Goal: Task Accomplishment & Management: Complete application form

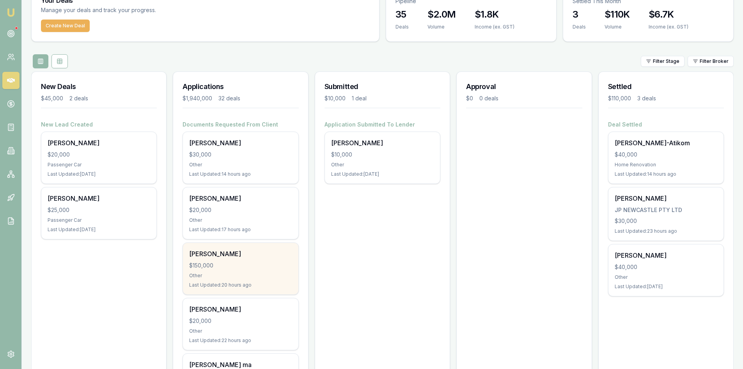
scroll to position [78, 0]
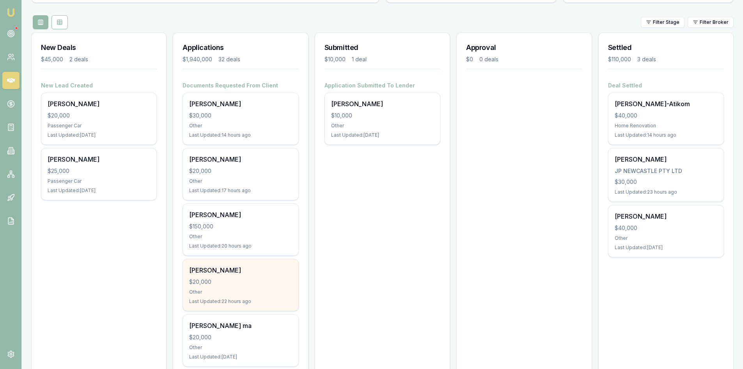
click at [233, 287] on div "[PERSON_NAME] $20,000 Other Last Updated: 22 hours ago" at bounding box center [240, 285] width 115 height 52
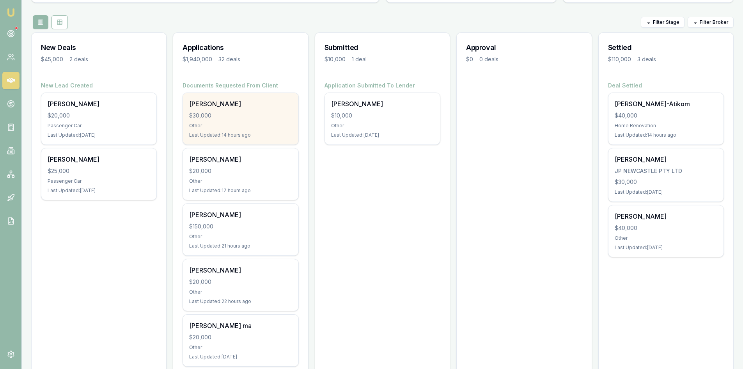
click at [265, 123] on div "Other" at bounding box center [240, 126] width 103 height 6
click at [210, 120] on div "[PERSON_NAME] $30,000 Other Last Updated: 14 hours ago" at bounding box center [240, 119] width 115 height 52
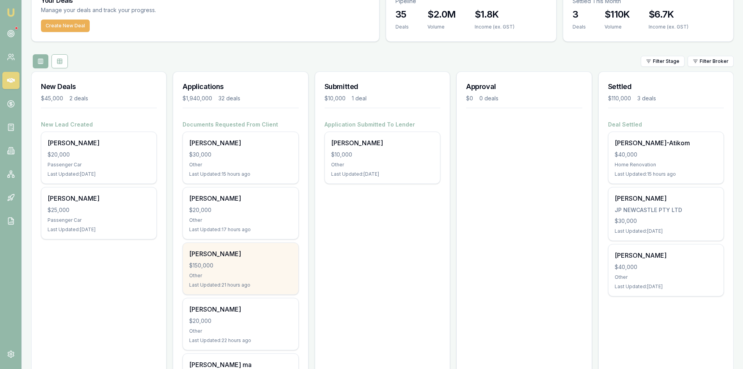
scroll to position [117, 0]
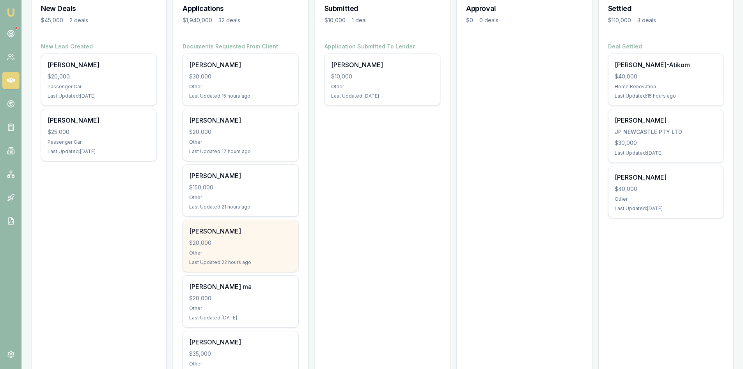
click at [232, 242] on div "$20,000" at bounding box center [240, 243] width 103 height 8
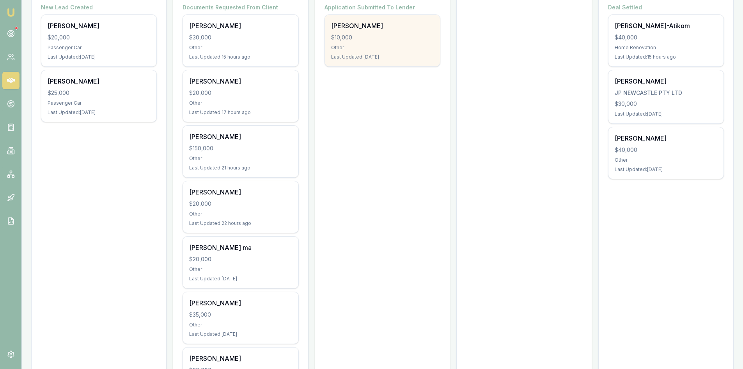
scroll to position [78, 0]
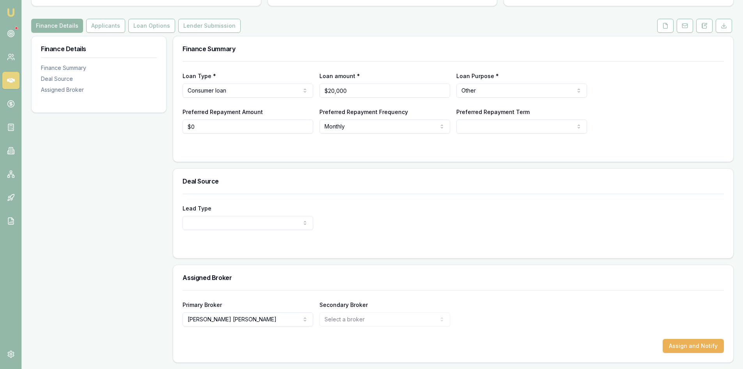
scroll to position [45, 0]
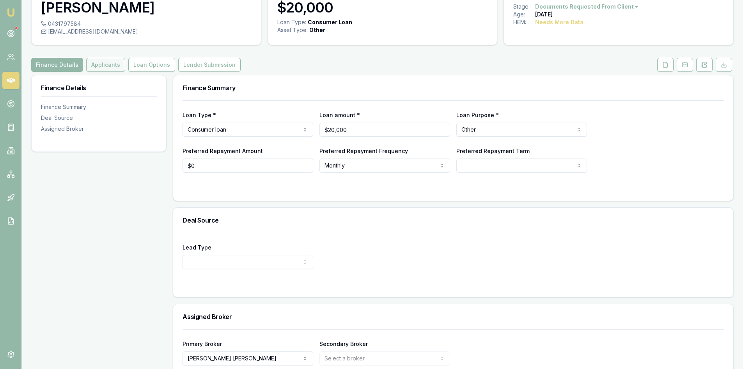
click at [106, 62] on button "Applicants" at bounding box center [105, 65] width 39 height 14
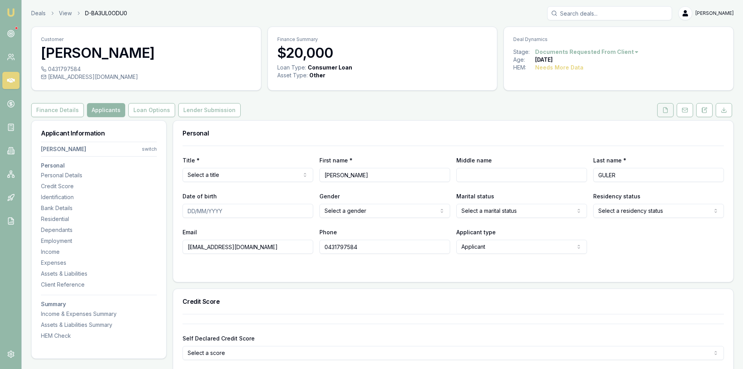
click at [660, 110] on button at bounding box center [665, 110] width 16 height 14
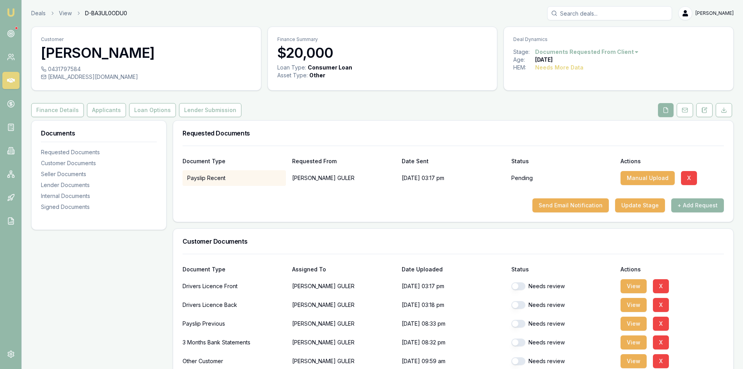
scroll to position [117, 0]
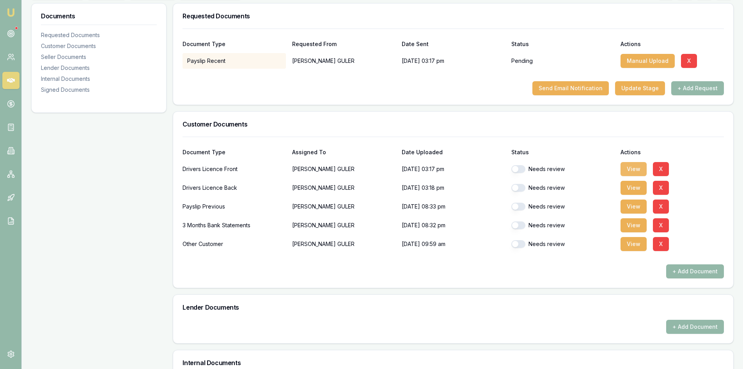
click at [642, 167] on button "View" at bounding box center [634, 169] width 26 height 14
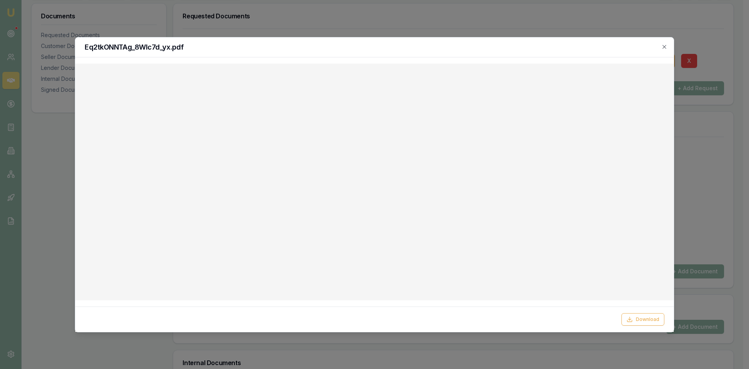
click at [670, 48] on div "Eq2tkONNTAg_8WIc7d_yx.pdf" at bounding box center [374, 47] width 599 height 20
click at [666, 46] on icon "button" at bounding box center [664, 47] width 6 height 6
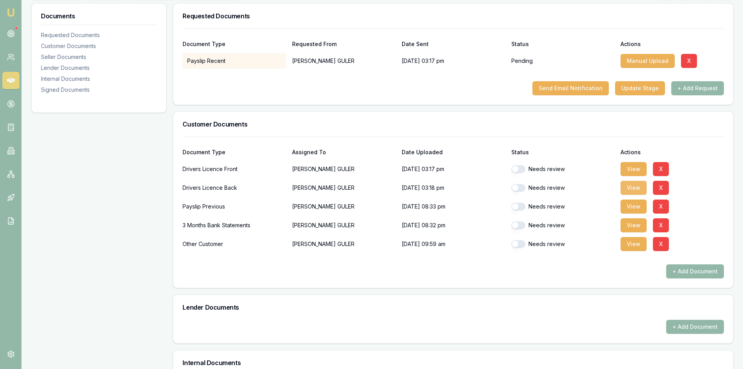
click at [635, 191] on button "View" at bounding box center [634, 188] width 26 height 14
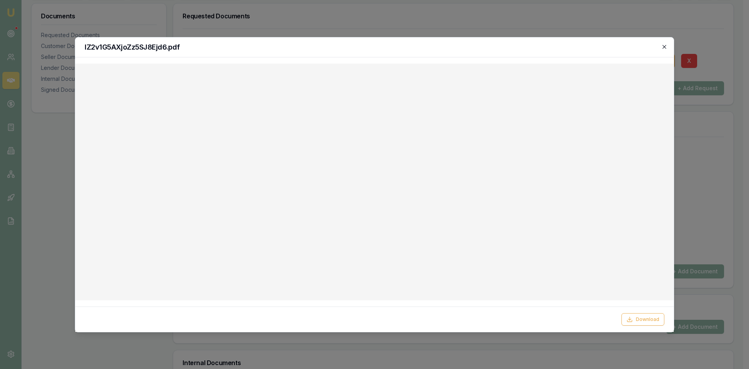
click at [661, 47] on icon "button" at bounding box center [664, 47] width 6 height 6
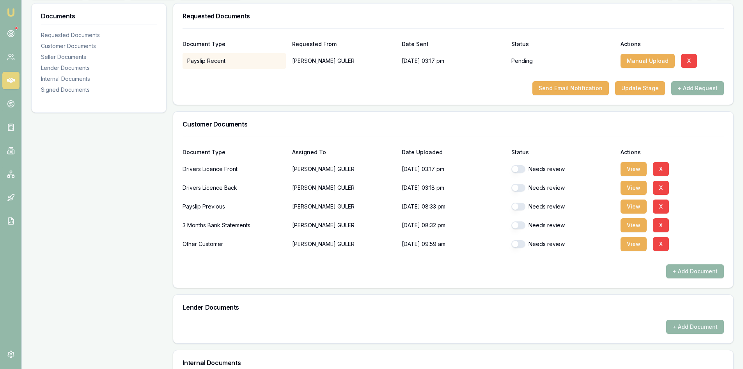
scroll to position [39, 0]
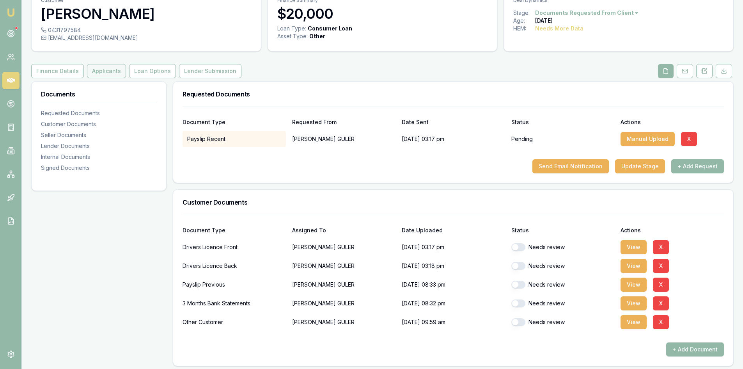
click at [108, 71] on button "Applicants" at bounding box center [106, 71] width 39 height 14
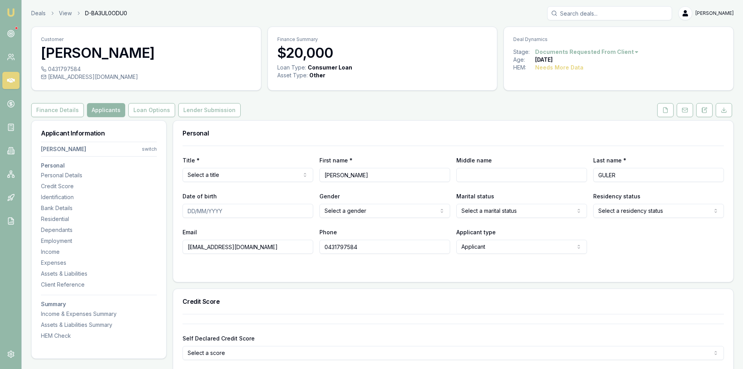
scroll to position [39, 0]
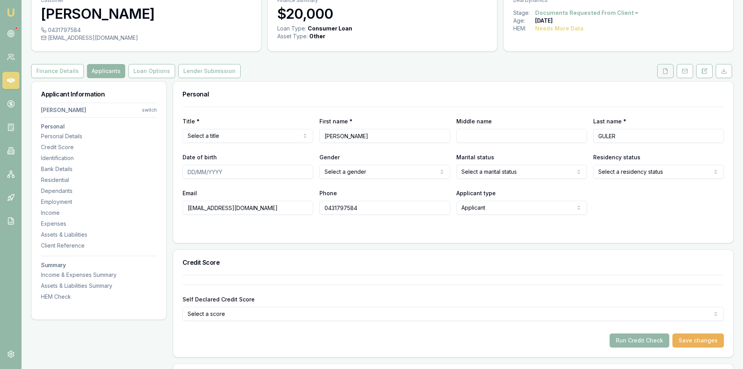
click at [659, 73] on button at bounding box center [665, 71] width 16 height 14
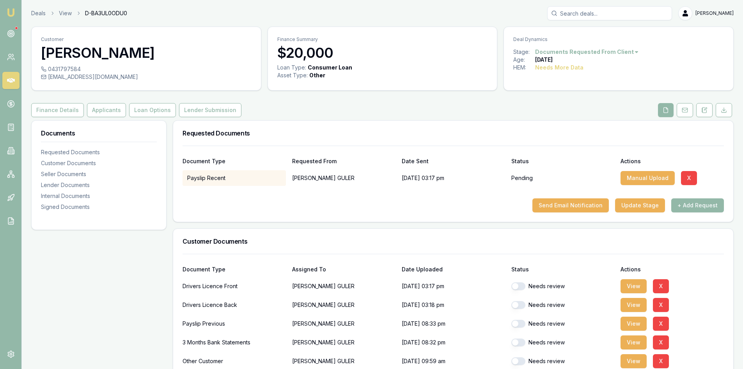
scroll to position [39, 0]
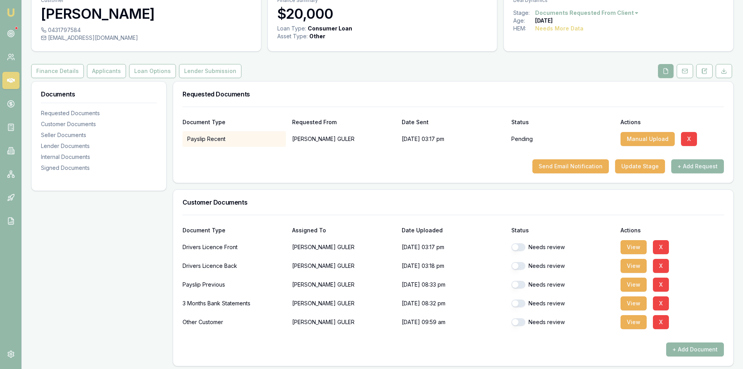
drag, startPoint x: 518, startPoint y: 243, endPoint x: 519, endPoint y: 259, distance: 15.2
click at [519, 243] on button "button" at bounding box center [519, 247] width 14 height 8
checkbox input "true"
click at [519, 268] on button "button" at bounding box center [519, 266] width 14 height 8
checkbox input "true"
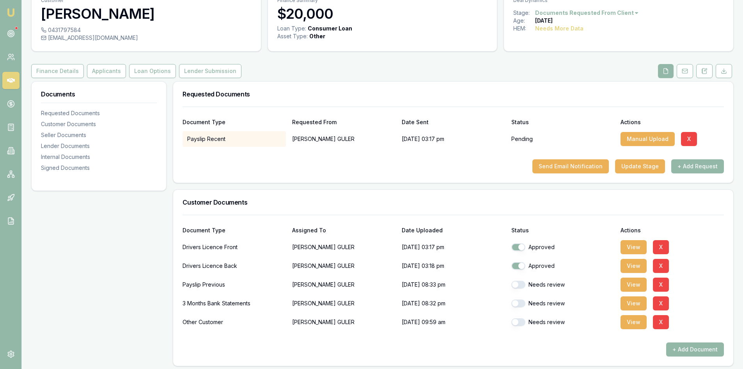
click at [522, 284] on button "button" at bounding box center [519, 285] width 14 height 8
checkbox input "true"
click at [520, 306] on button "button" at bounding box center [519, 303] width 14 height 8
checkbox input "true"
click at [520, 321] on button "button" at bounding box center [519, 322] width 14 height 8
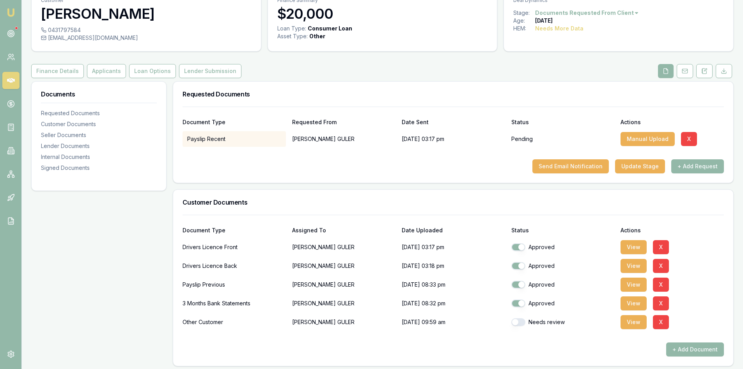
checkbox input "true"
click at [643, 265] on button "View" at bounding box center [634, 266] width 26 height 14
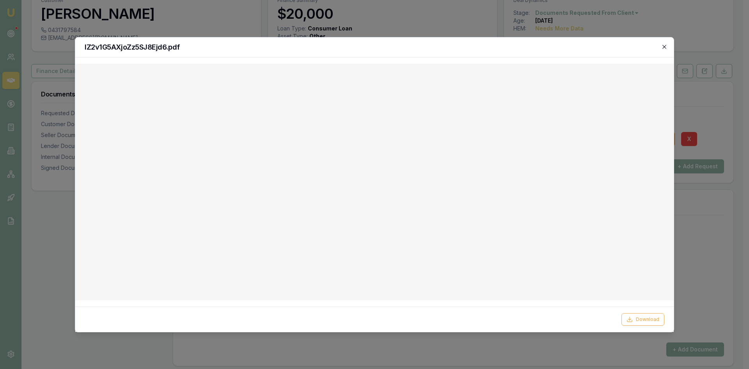
click at [666, 48] on icon "button" at bounding box center [664, 47] width 6 height 6
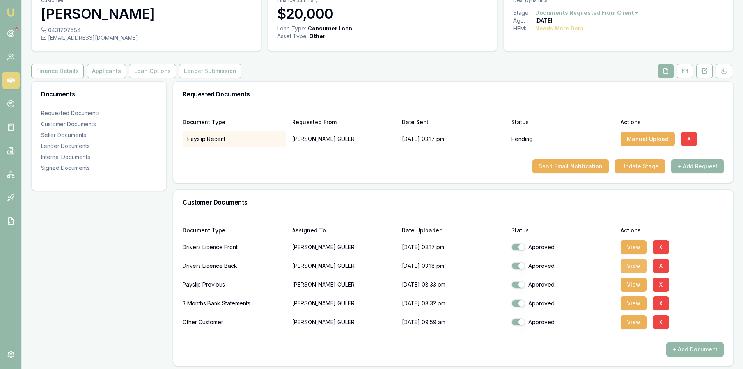
click at [630, 267] on button "View" at bounding box center [634, 266] width 26 height 14
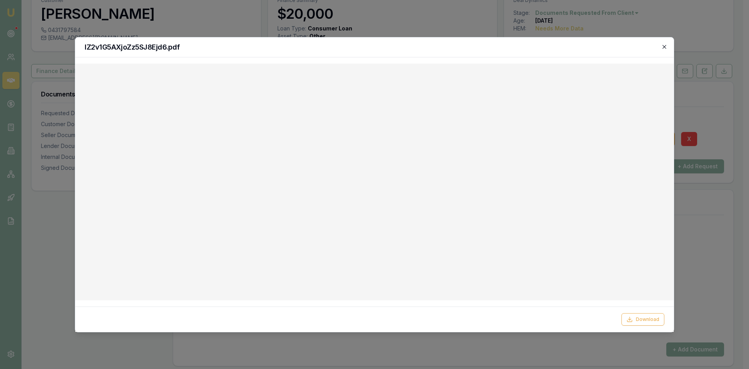
click at [664, 48] on icon "button" at bounding box center [665, 47] width 4 height 4
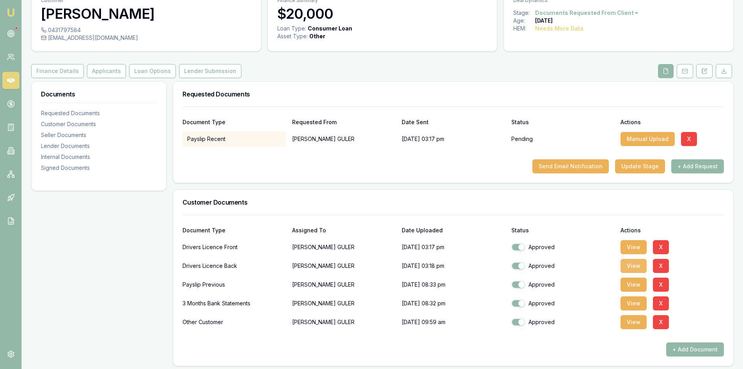
click at [632, 264] on button "View" at bounding box center [634, 266] width 26 height 14
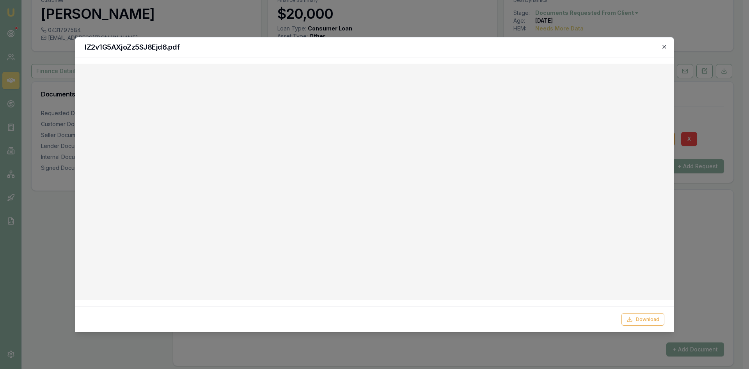
click at [664, 47] on icon "button" at bounding box center [665, 47] width 4 height 4
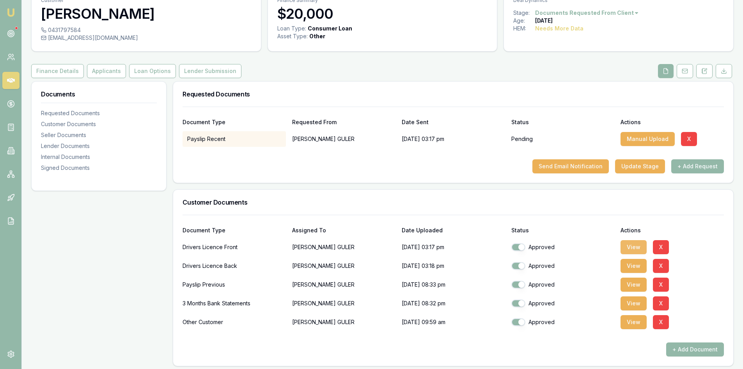
click at [630, 246] on button "View" at bounding box center [634, 247] width 26 height 14
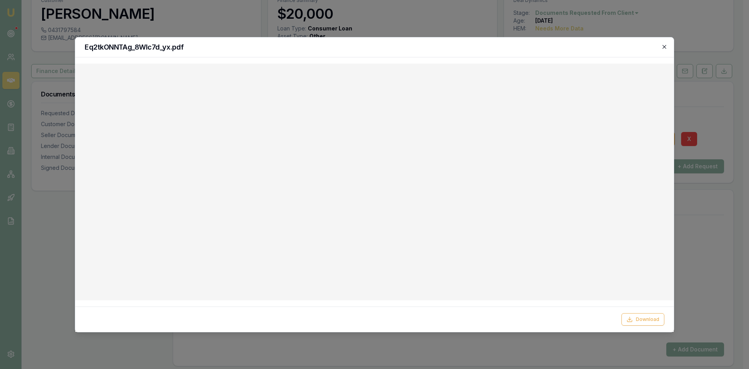
click at [667, 46] on icon "button" at bounding box center [664, 47] width 6 height 6
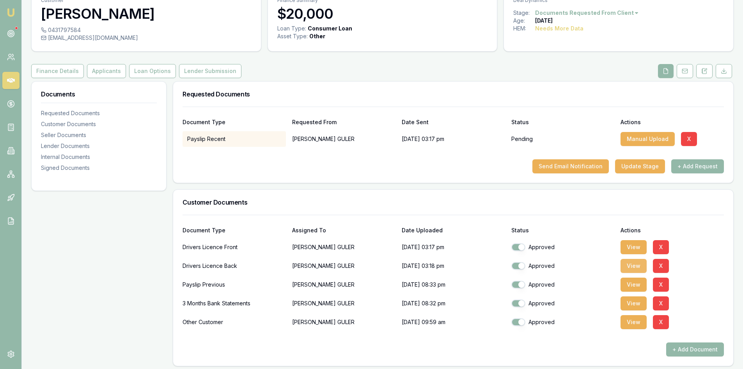
click at [622, 268] on button "View" at bounding box center [634, 266] width 26 height 14
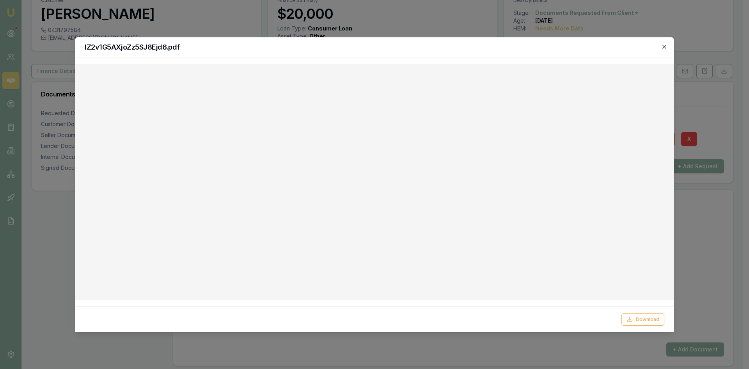
click at [665, 46] on icon "button" at bounding box center [665, 47] width 4 height 4
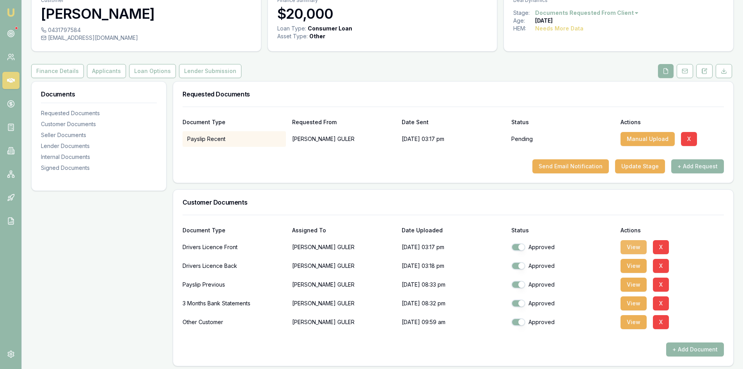
click at [631, 244] on button "View" at bounding box center [634, 247] width 26 height 14
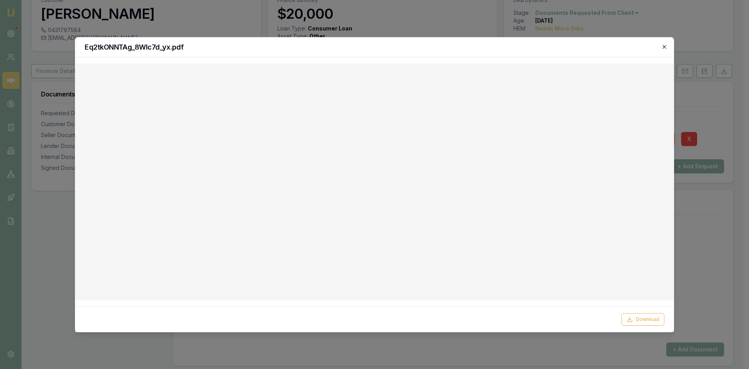
click at [667, 46] on icon "button" at bounding box center [664, 47] width 6 height 6
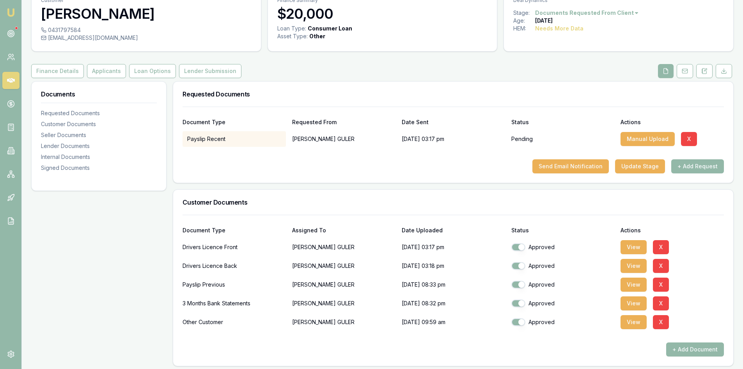
scroll to position [0, 0]
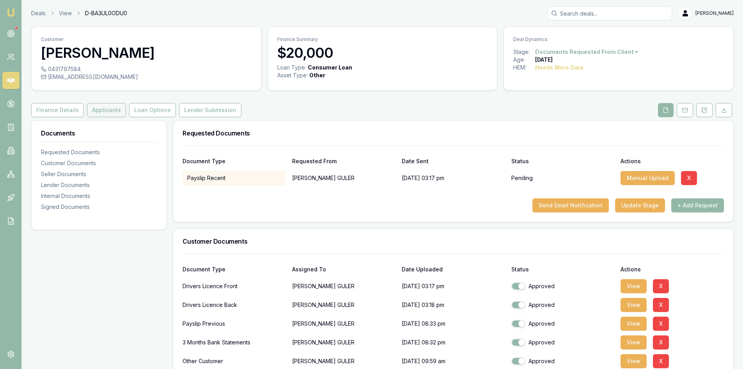
click at [98, 112] on button "Applicants" at bounding box center [106, 110] width 39 height 14
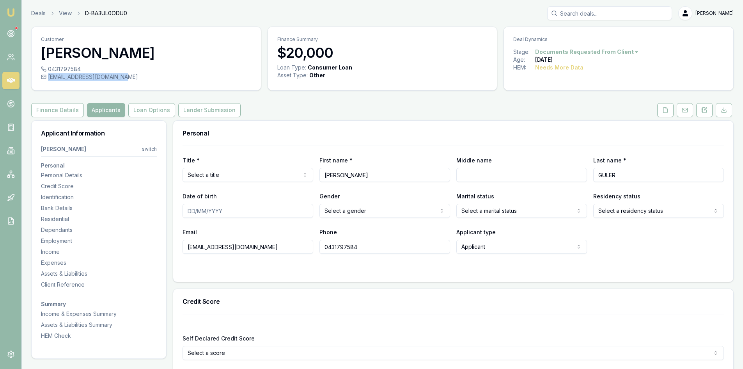
drag, startPoint x: 122, startPoint y: 76, endPoint x: 121, endPoint y: 82, distance: 5.6
click at [121, 82] on div "0431797584 youiguler1999@outlook.com" at bounding box center [146, 77] width 229 height 25
copy div "youiguler1999@outlook.com"
click at [338, 247] on input "0431797584" at bounding box center [385, 247] width 131 height 14
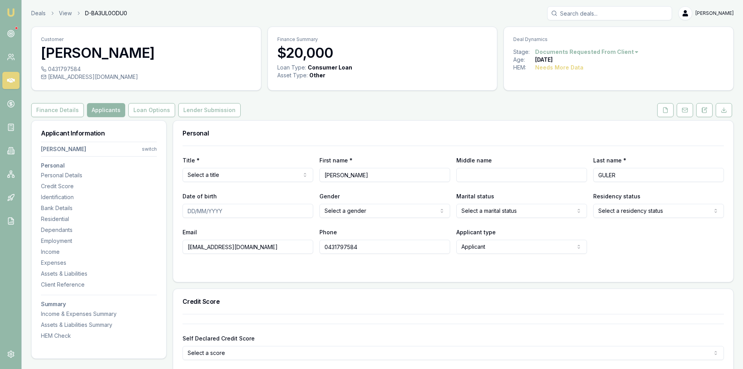
scroll to position [39, 0]
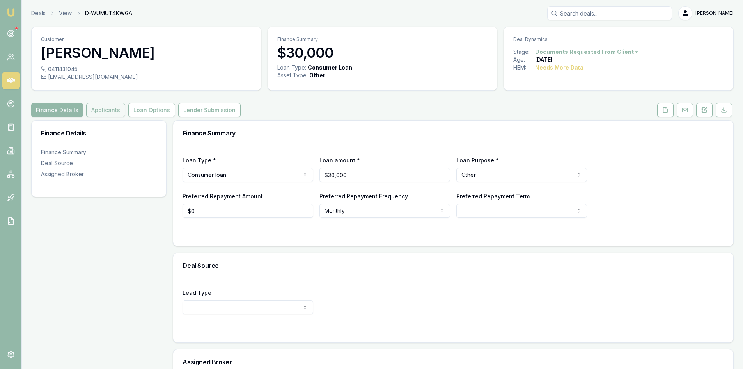
click at [96, 115] on button "Applicants" at bounding box center [105, 110] width 39 height 14
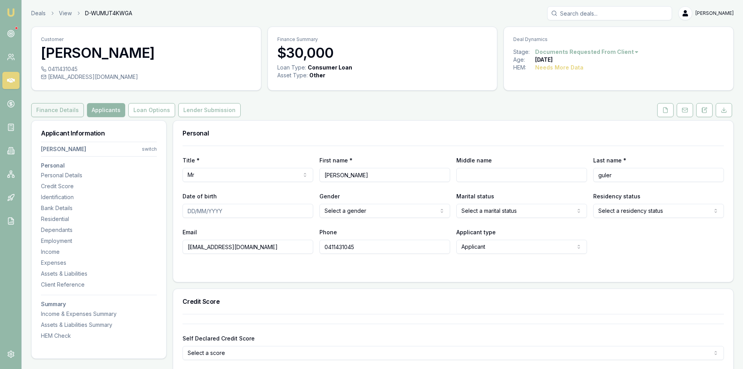
click at [77, 112] on button "Finance Details" at bounding box center [57, 110] width 53 height 14
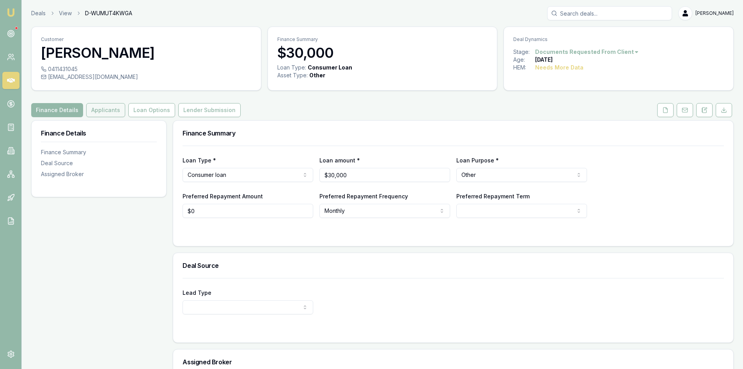
click at [102, 112] on button "Applicants" at bounding box center [105, 110] width 39 height 14
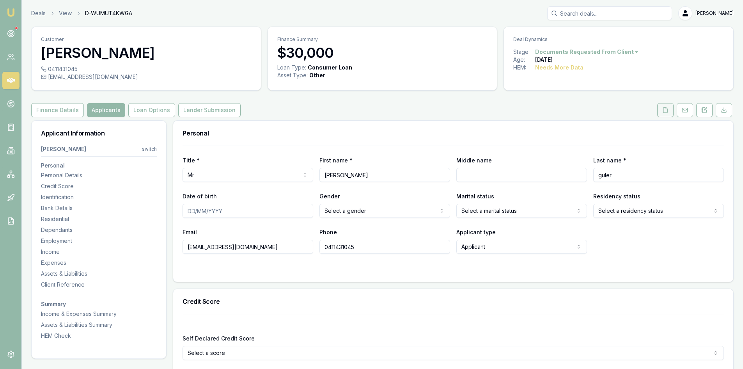
click at [664, 115] on button at bounding box center [665, 110] width 16 height 14
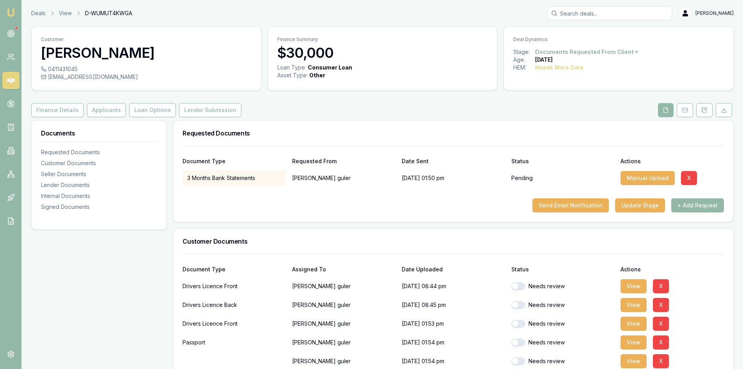
scroll to position [117, 0]
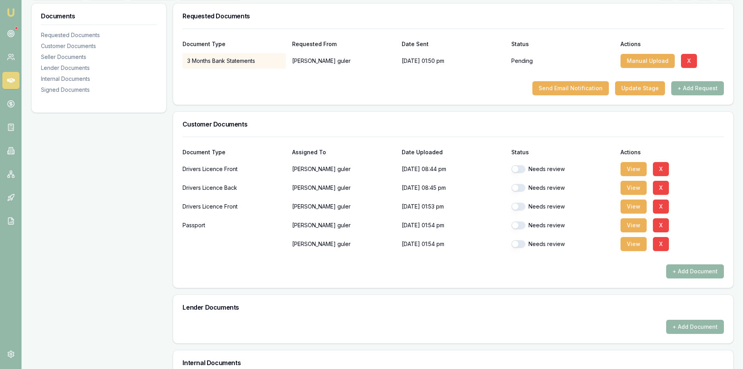
click at [519, 169] on button "button" at bounding box center [519, 169] width 14 height 8
checkbox input "true"
click at [521, 188] on button "button" at bounding box center [519, 188] width 14 height 8
checkbox input "true"
drag, startPoint x: 522, startPoint y: 203, endPoint x: 522, endPoint y: 211, distance: 7.4
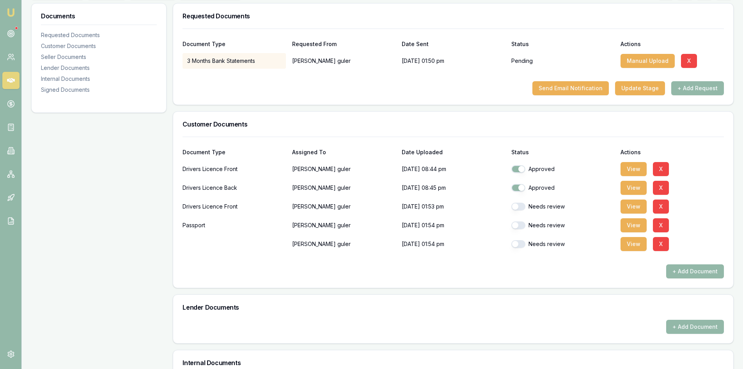
click at [522, 204] on button "button" at bounding box center [519, 206] width 14 height 8
checkbox input "true"
click at [519, 226] on button "button" at bounding box center [519, 225] width 14 height 8
checkbox input "true"
click at [523, 243] on button "button" at bounding box center [519, 244] width 14 height 8
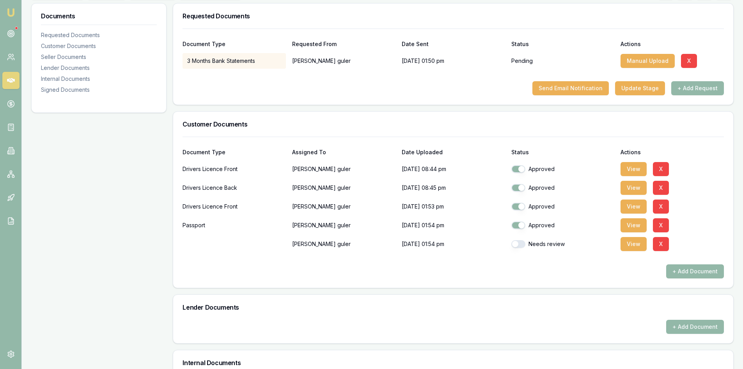
checkbox input "true"
click at [639, 166] on button "View" at bounding box center [634, 169] width 26 height 14
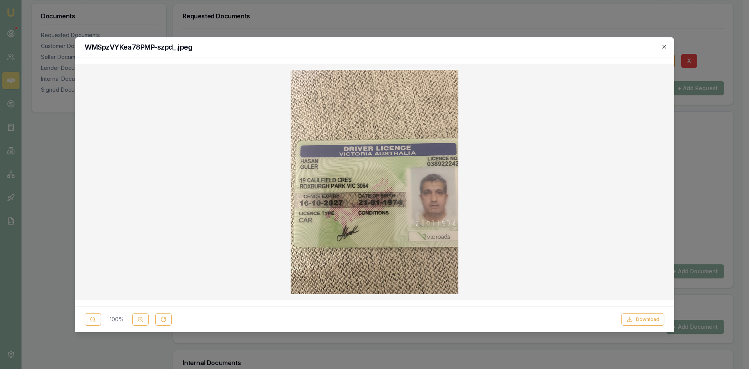
click at [664, 47] on icon "button" at bounding box center [665, 47] width 4 height 4
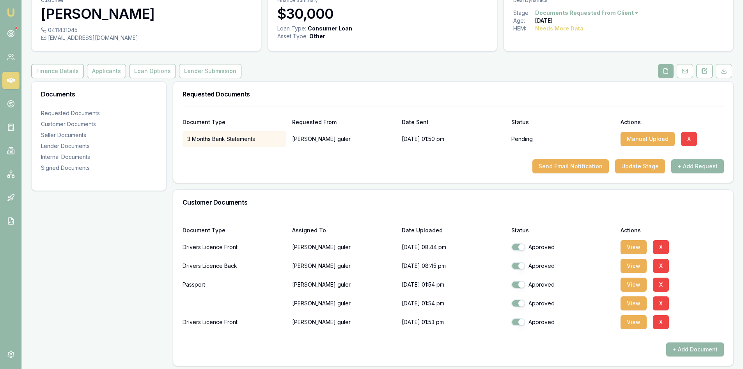
scroll to position [0, 0]
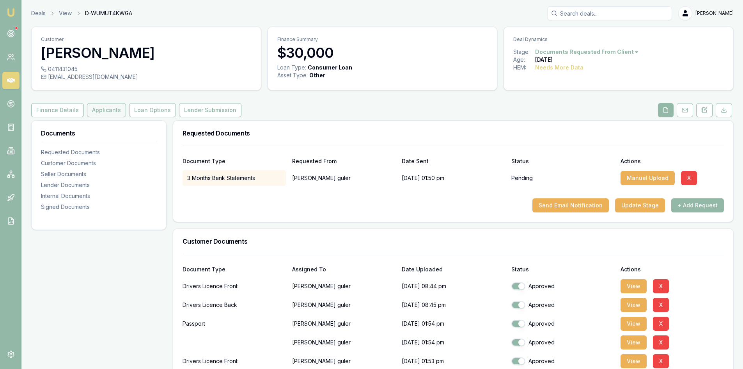
click at [105, 106] on button "Applicants" at bounding box center [106, 110] width 39 height 14
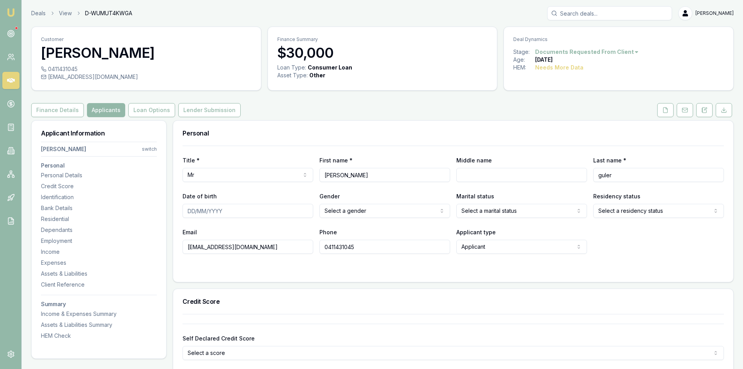
click at [187, 214] on input "Date of birth" at bounding box center [248, 211] width 131 height 14
type input "21/01/1974"
drag, startPoint x: 291, startPoint y: 246, endPoint x: 353, endPoint y: 215, distance: 69.1
click at [292, 246] on input "hasang145366@gmail.com" at bounding box center [248, 247] width 131 height 14
click at [355, 210] on html "Emu Broker Deals View D-WUMUT4KWGA Steven Nguyen Toggle Menu Customer HASSAN gu…" at bounding box center [371, 184] width 743 height 369
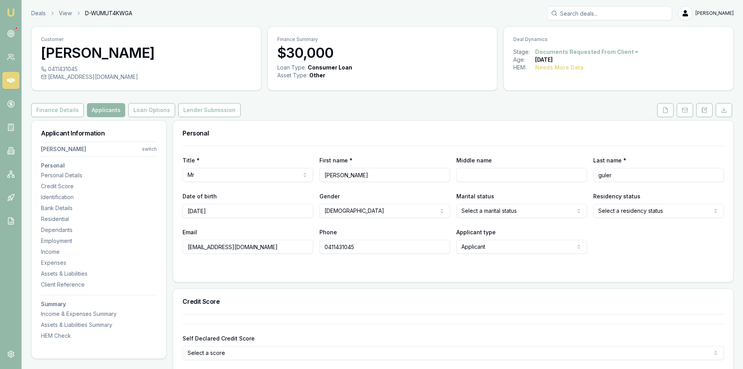
click at [464, 211] on html "Emu Broker Deals View D-WUMUT4KWGA Steven Nguyen Toggle Menu Customer HASSAN gu…" at bounding box center [371, 184] width 743 height 369
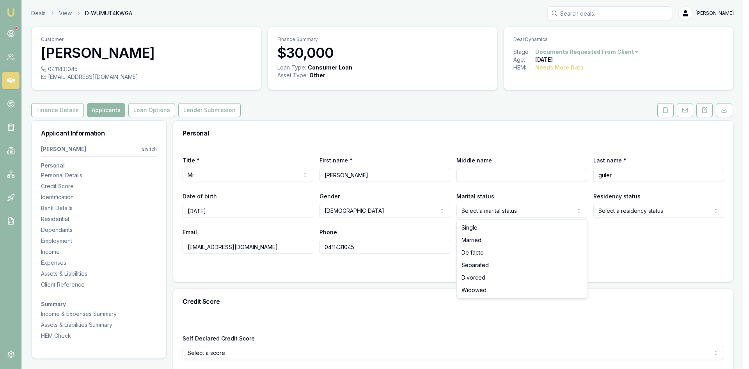
select select "MARRIED"
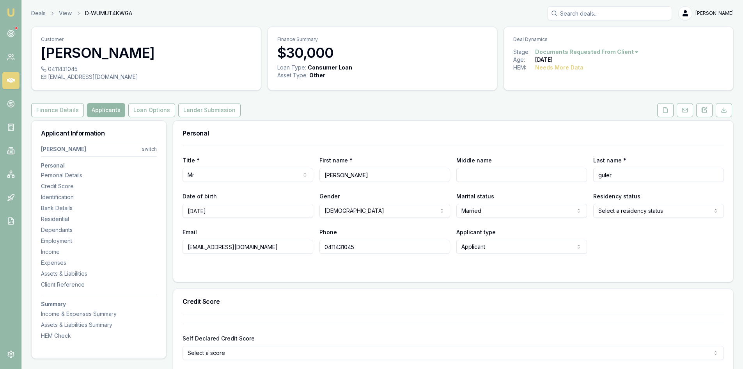
click at [609, 213] on html "Emu Broker Deals View D-WUMUT4KWGA Steven Nguyen Toggle Menu Customer HASSAN gu…" at bounding box center [371, 184] width 743 height 369
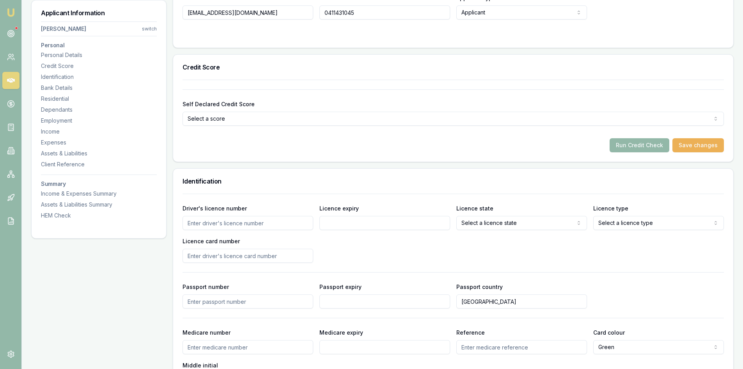
scroll to position [273, 0]
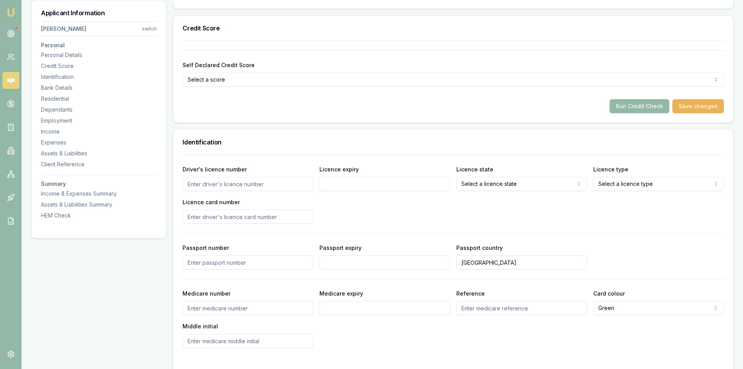
click at [226, 185] on input "Driver's licence number" at bounding box center [248, 184] width 131 height 14
click at [193, 186] on input "0989222442" at bounding box center [248, 184] width 131 height 14
click at [204, 183] on input "03989222442" at bounding box center [248, 184] width 131 height 14
click at [230, 185] on input "0389222442" at bounding box center [248, 184] width 131 height 14
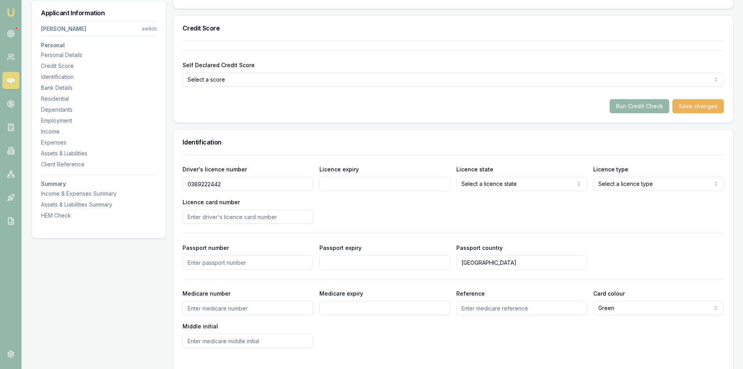
click at [219, 183] on input "0389222442" at bounding box center [248, 184] width 131 height 14
type input "038922242"
click at [334, 177] on input "Licence expiry" at bounding box center [385, 184] width 131 height 14
type input "16/10/2027"
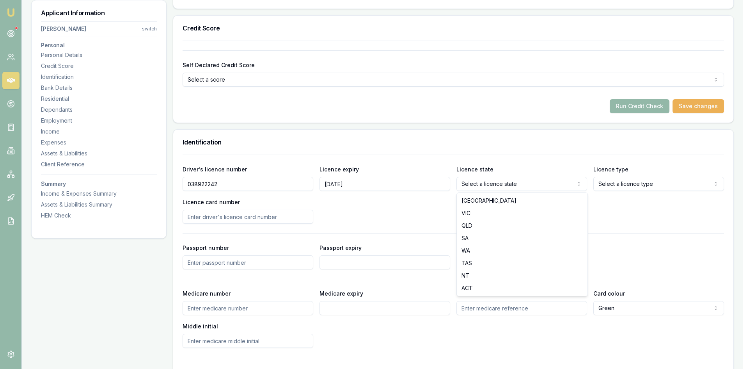
select select "VIC"
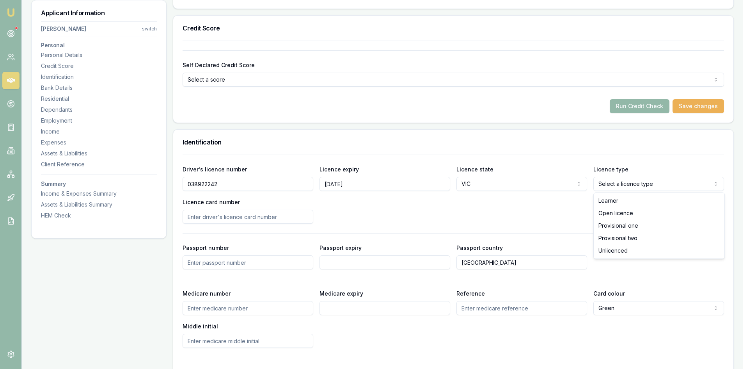
select select "OPEN_LICENCE"
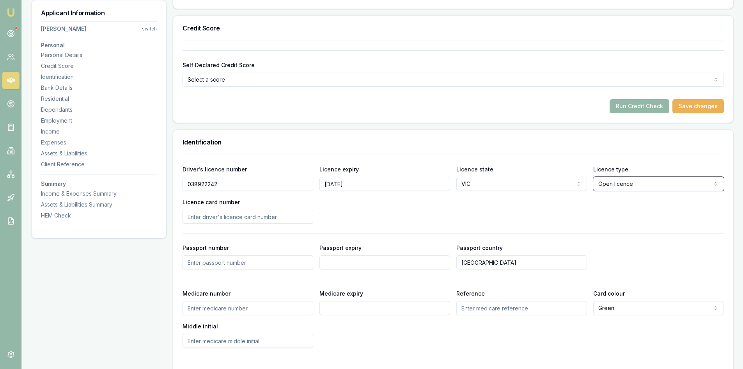
scroll to position [390, 0]
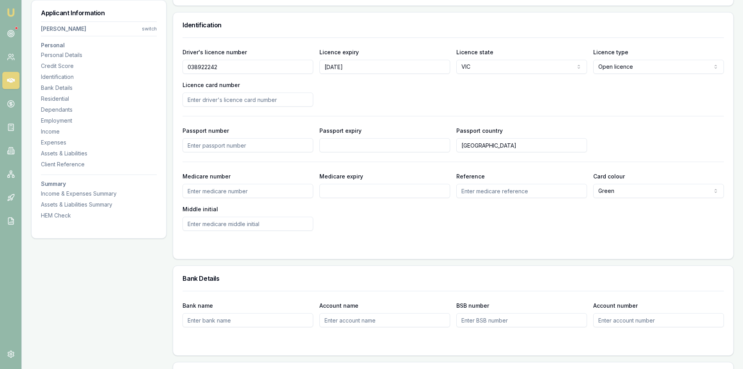
click at [222, 99] on input "Licence card number" at bounding box center [248, 99] width 131 height 14
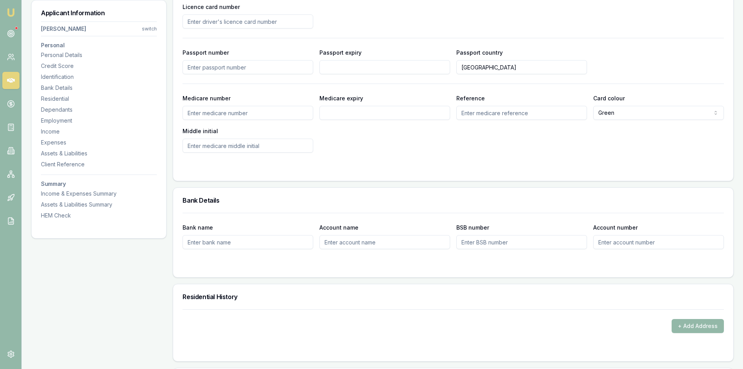
scroll to position [546, 0]
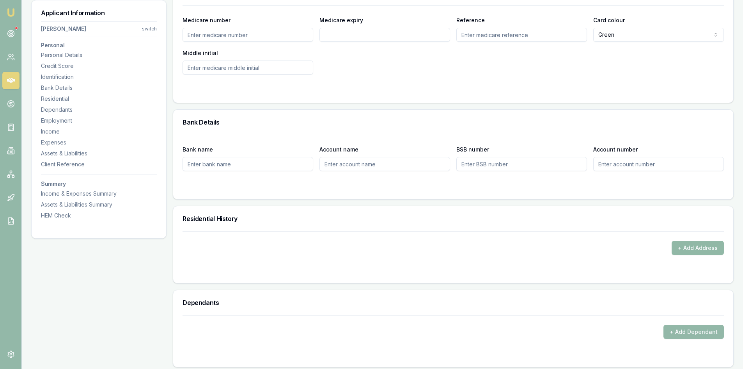
click at [698, 250] on button "+ Add Address" at bounding box center [698, 248] width 52 height 14
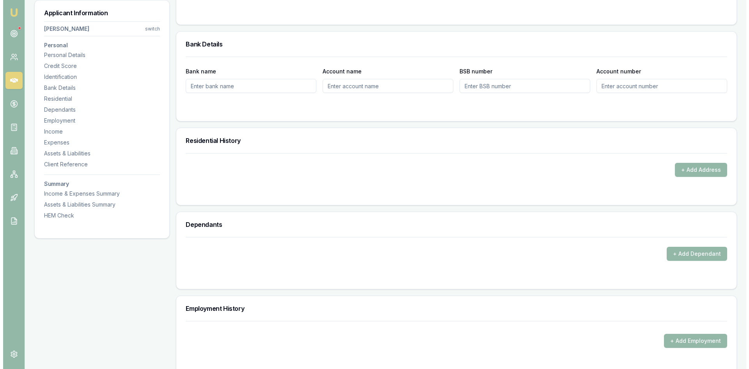
scroll to position [702, 0]
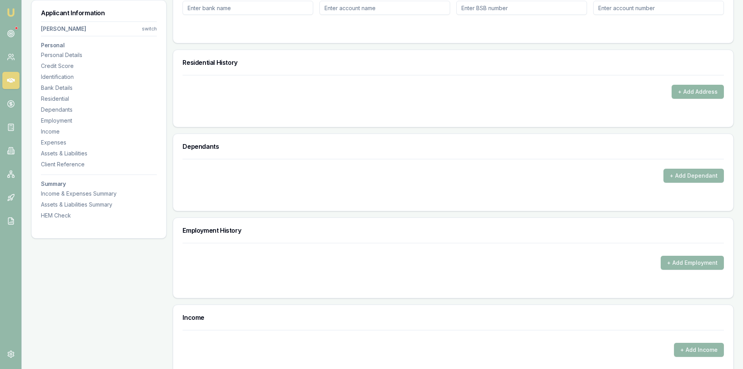
click at [702, 94] on button "+ Add Address" at bounding box center [698, 92] width 52 height 14
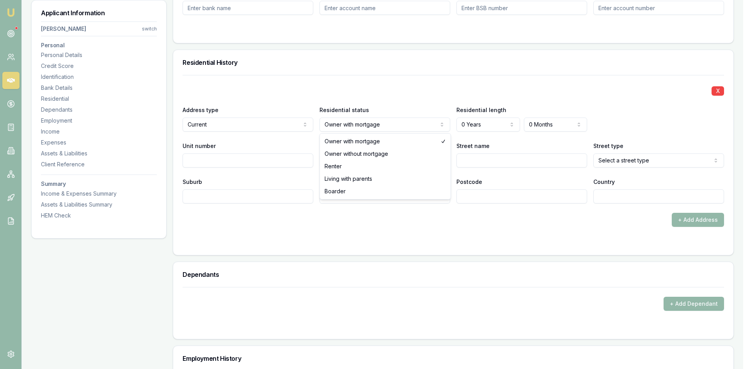
select select "RENTER"
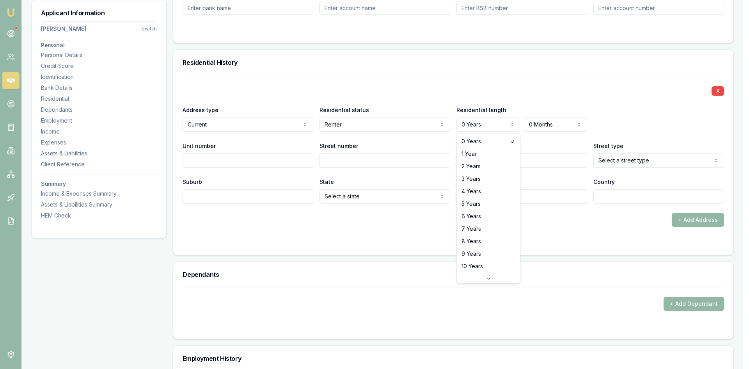
select select "4"
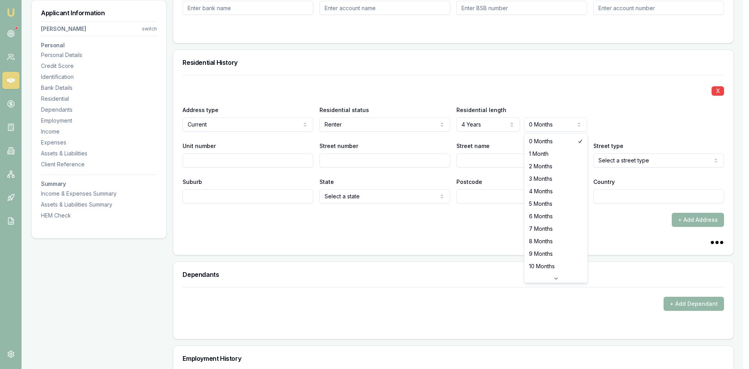
select select "1"
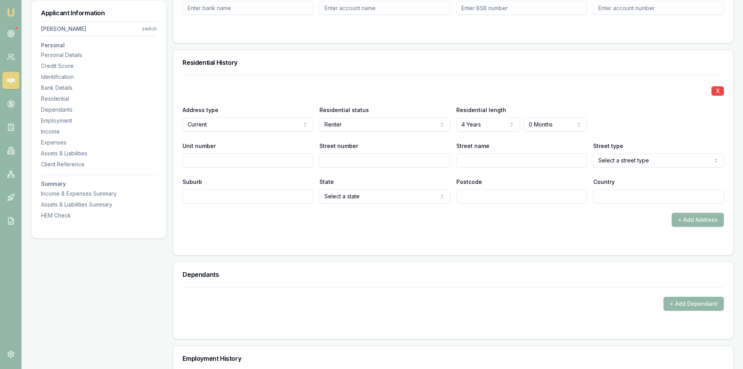
click at [353, 156] on input "Street number" at bounding box center [385, 160] width 131 height 14
type input "19 caulfield crs Roxburgh park vic"
drag, startPoint x: 425, startPoint y: 161, endPoint x: 320, endPoint y: 162, distance: 104.6
click at [320, 162] on input "19 caulfield crs Roxburgh park vic" at bounding box center [385, 160] width 131 height 14
type input "19"
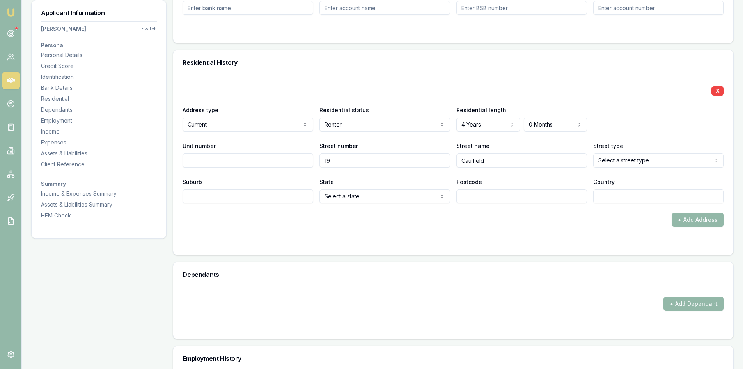
type input "Caulfield"
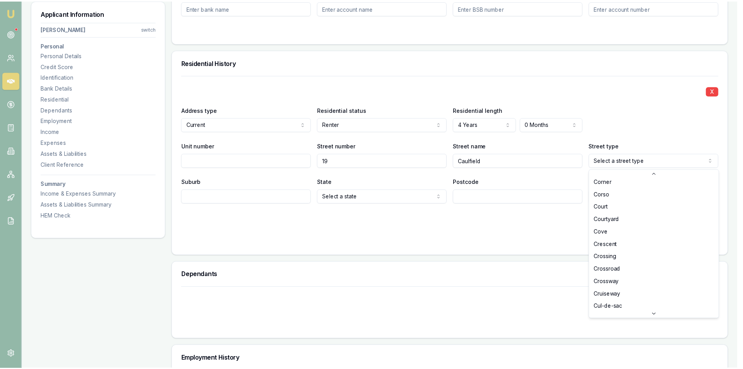
scroll to position [493, 0]
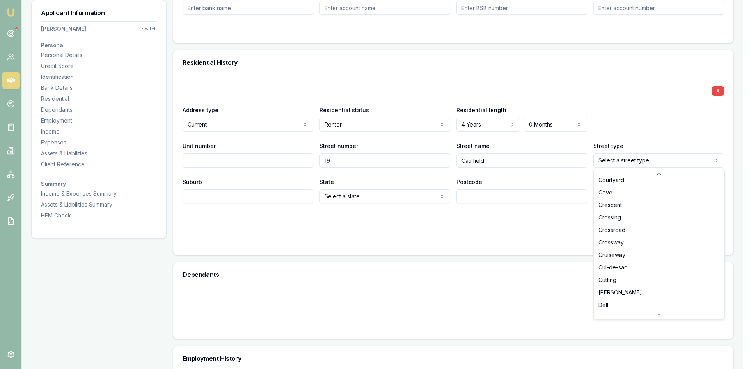
select select "Crescent"
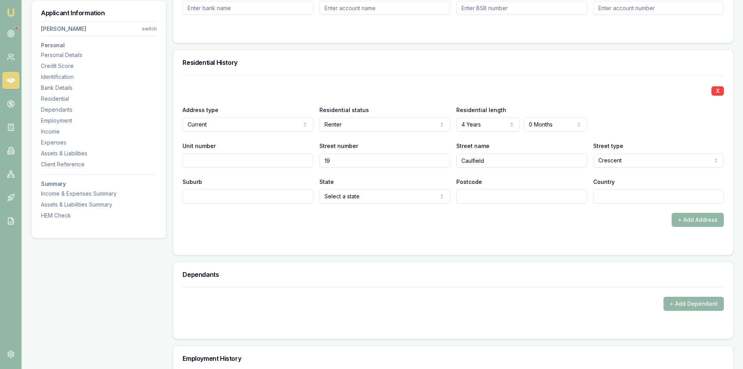
click at [262, 197] on input "Suburb" at bounding box center [248, 196] width 131 height 14
type input "ROXBURGH PARK"
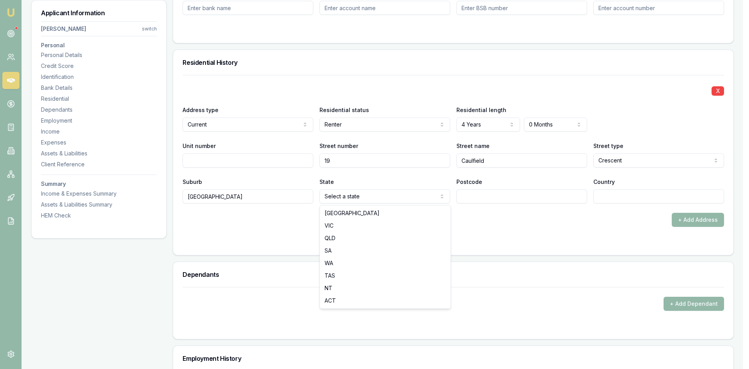
select select "VIC"
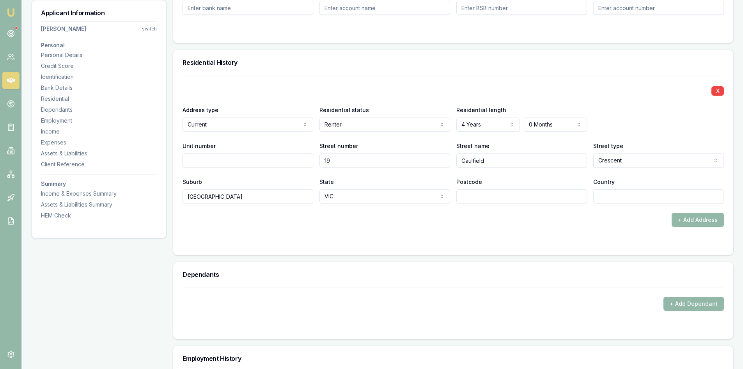
click at [475, 197] on input "Postcode" at bounding box center [521, 196] width 131 height 14
type input "3064"
drag, startPoint x: 570, startPoint y: 247, endPoint x: 599, endPoint y: 225, distance: 36.5
click at [574, 243] on div "X Address type Current Current Previous Residential status Renter Owner with mo…" at bounding box center [453, 165] width 560 height 180
click at [602, 200] on input "Country" at bounding box center [658, 196] width 131 height 14
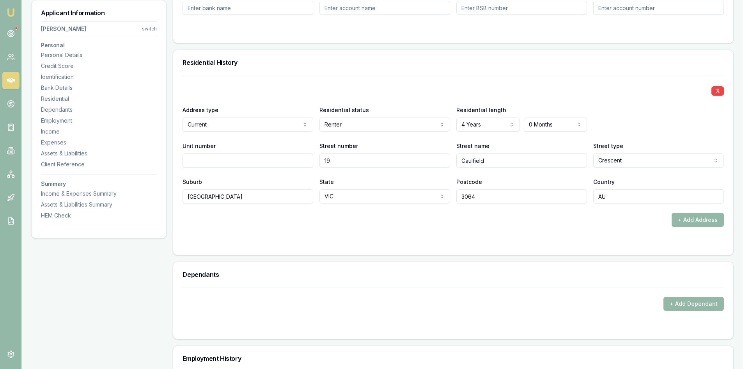
type input "AU"
click at [489, 236] on form "X Address type Current Current Previous Residential status Renter Owner with mo…" at bounding box center [454, 160] width 542 height 171
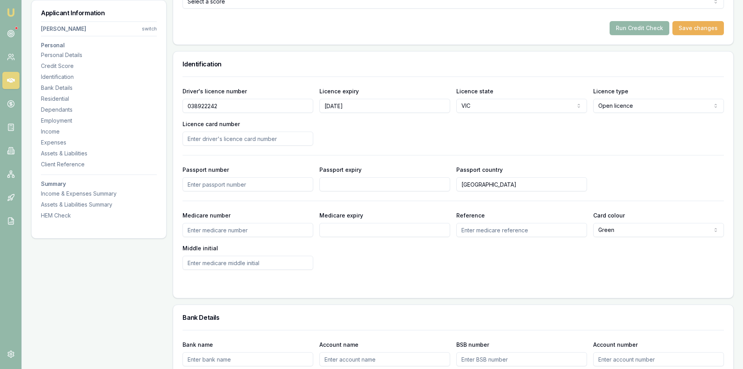
scroll to position [312, 0]
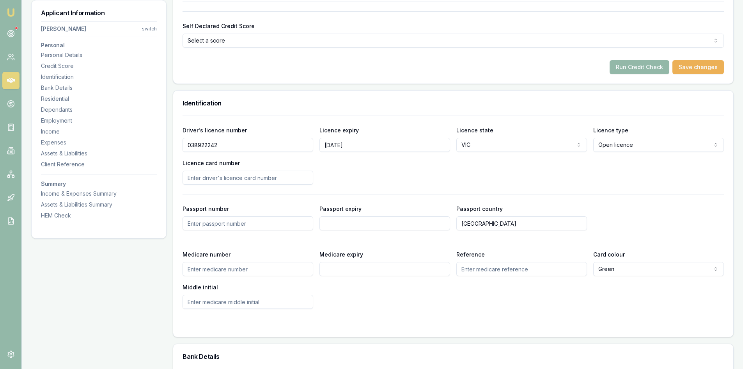
click at [265, 180] on input "Licence card number" at bounding box center [248, 178] width 131 height 14
click at [206, 178] on input "Licence card number" at bounding box center [248, 178] width 131 height 14
type input "p"
type input "P3507583"
click at [362, 182] on div "Driver's licence number 038922242 Licence expiry 16/10/2027 Licence state VIC N…" at bounding box center [454, 154] width 542 height 59
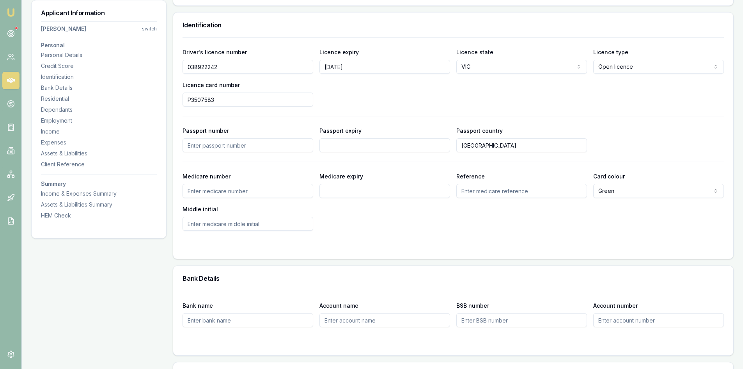
scroll to position [273, 0]
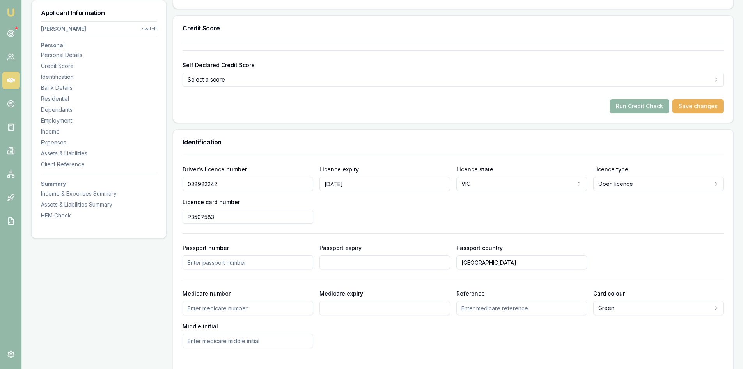
click at [650, 107] on button "Run Credit Check" at bounding box center [640, 106] width 60 height 14
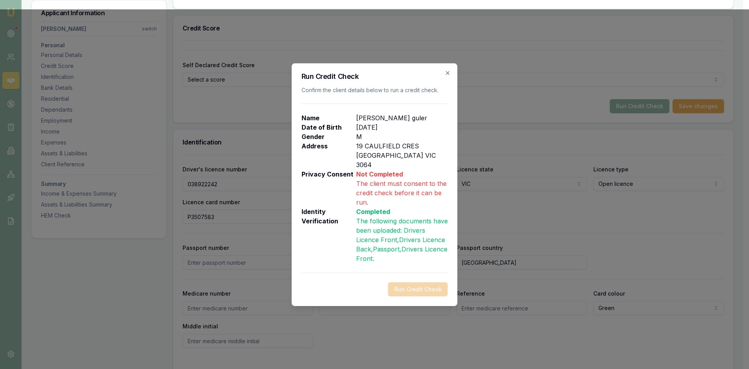
click at [447, 80] on h2 "Run Credit Check" at bounding box center [375, 76] width 146 height 7
click at [448, 76] on icon "button" at bounding box center [448, 73] width 6 height 6
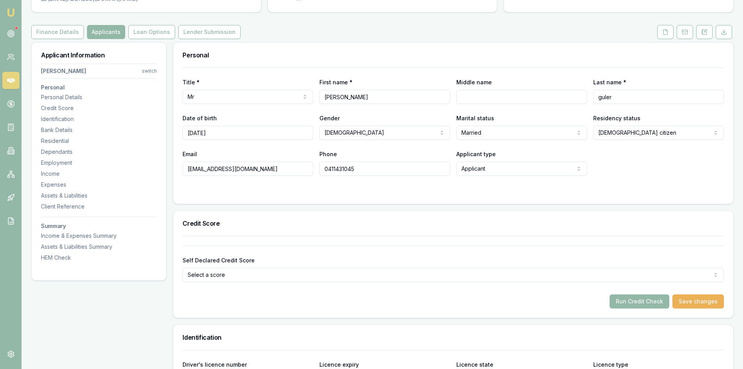
scroll to position [0, 0]
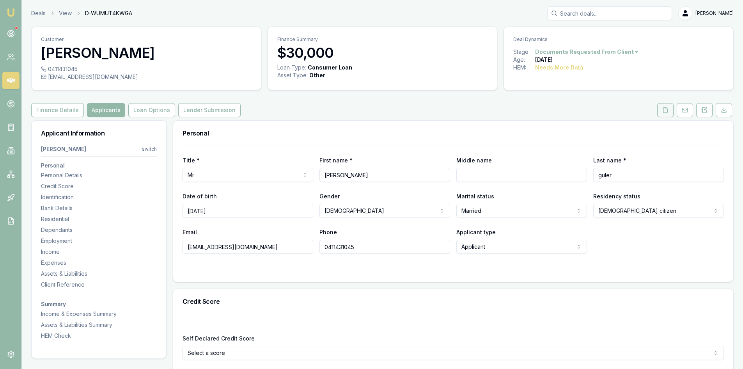
click at [663, 110] on icon at bounding box center [666, 110] width 6 height 6
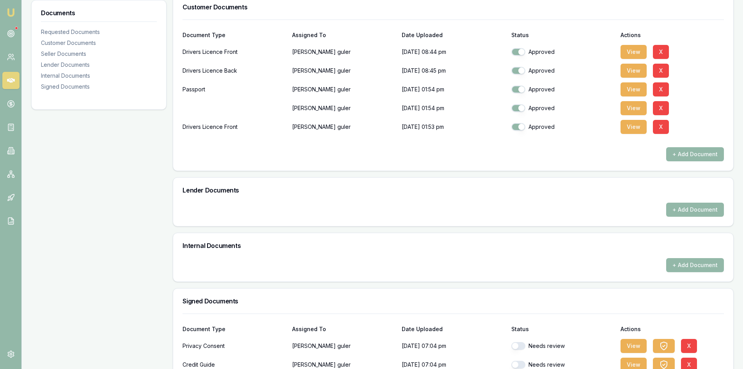
scroll to position [280, 0]
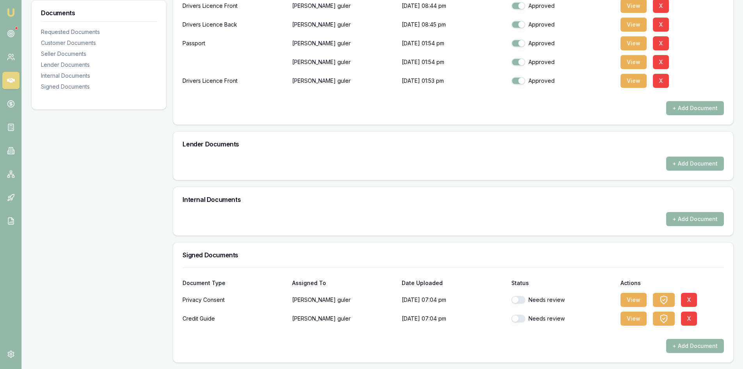
click at [523, 301] on button "button" at bounding box center [519, 300] width 14 height 8
checkbox input "false"
click at [522, 321] on button "button" at bounding box center [519, 318] width 14 height 8
checkbox input "false"
click at [522, 301] on button "button" at bounding box center [519, 300] width 14 height 8
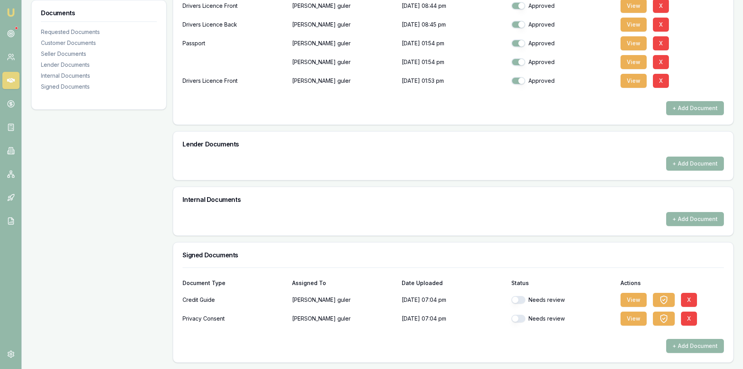
checkbox input "true"
click at [522, 318] on button "button" at bounding box center [519, 318] width 14 height 8
checkbox input "true"
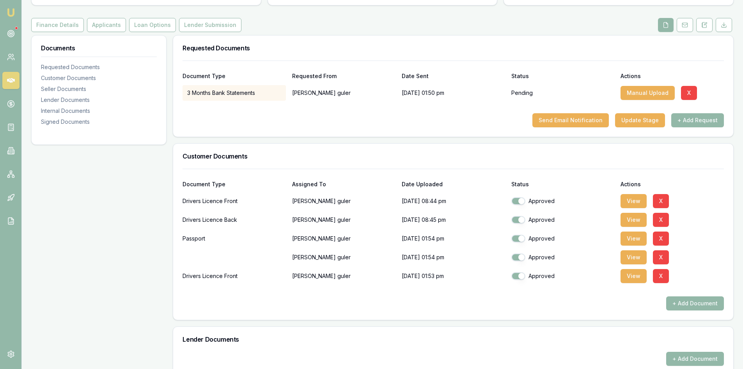
scroll to position [0, 0]
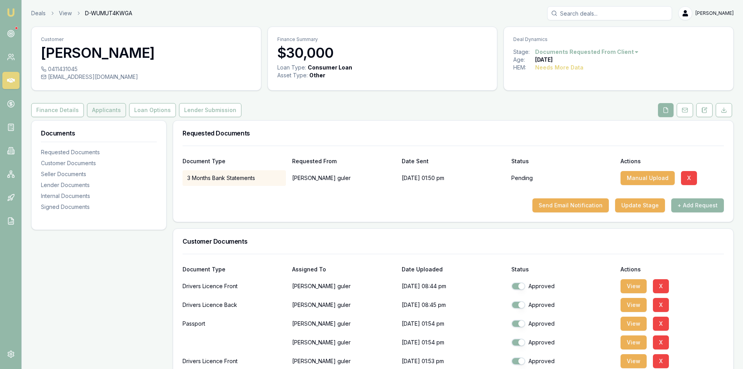
click at [103, 112] on button "Applicants" at bounding box center [106, 110] width 39 height 14
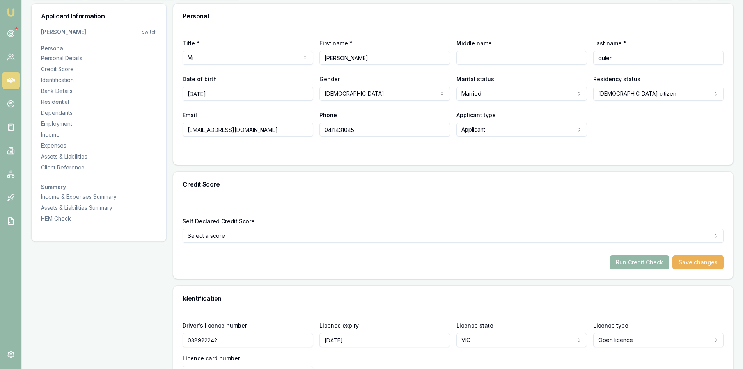
scroll to position [234, 0]
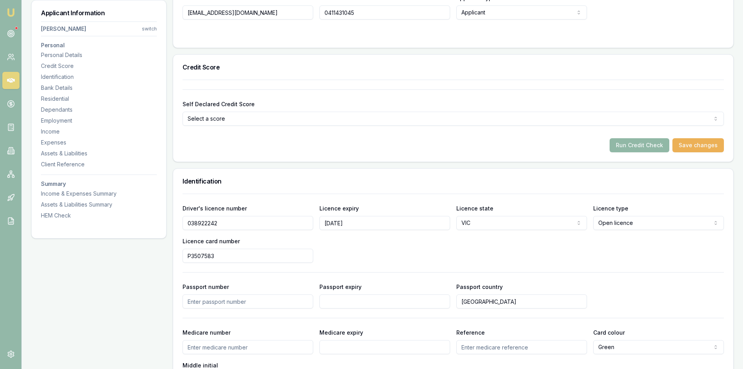
click at [653, 147] on button "Run Credit Check" at bounding box center [640, 145] width 60 height 14
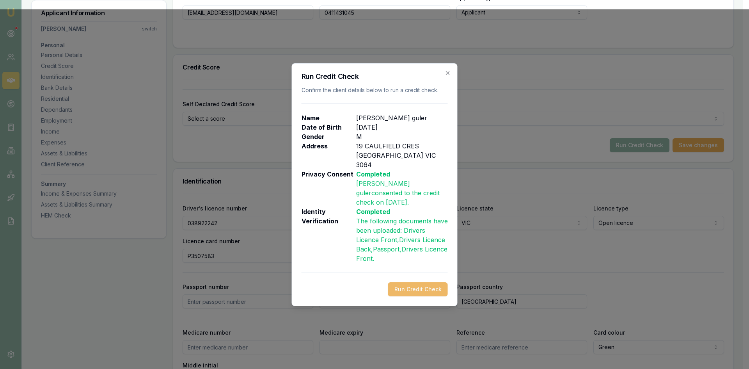
click at [415, 282] on button "Run Credit Check" at bounding box center [418, 289] width 60 height 14
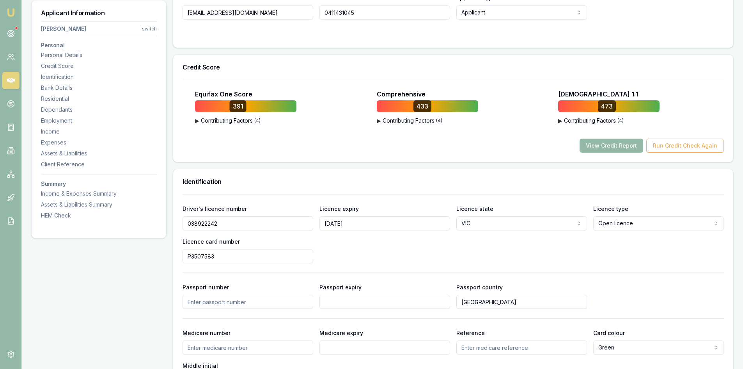
drag, startPoint x: 611, startPoint y: 147, endPoint x: 570, endPoint y: 153, distance: 40.7
click at [610, 147] on button "View Credit Report" at bounding box center [612, 146] width 64 height 14
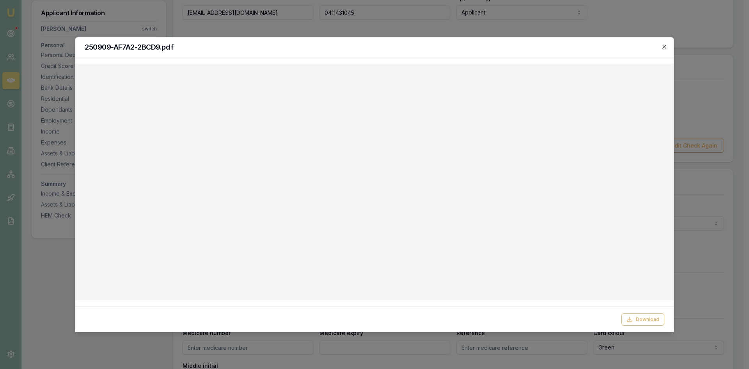
click at [666, 48] on icon "button" at bounding box center [665, 47] width 4 height 4
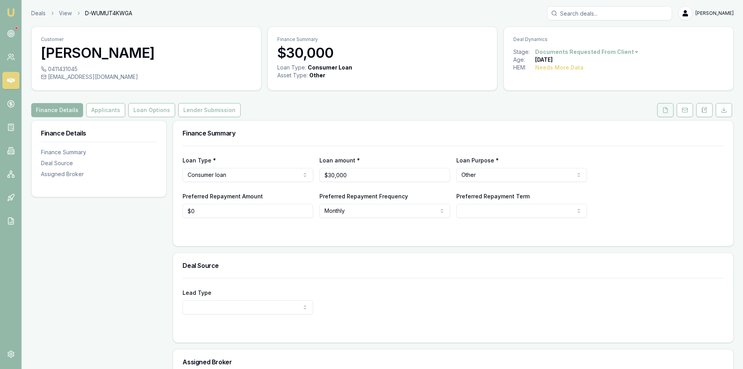
drag, startPoint x: 670, startPoint y: 110, endPoint x: 666, endPoint y: 111, distance: 4.9
click at [670, 110] on button at bounding box center [665, 110] width 16 height 14
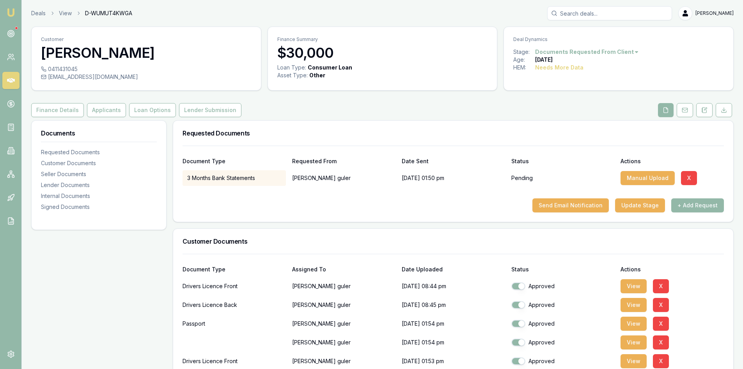
scroll to position [78, 0]
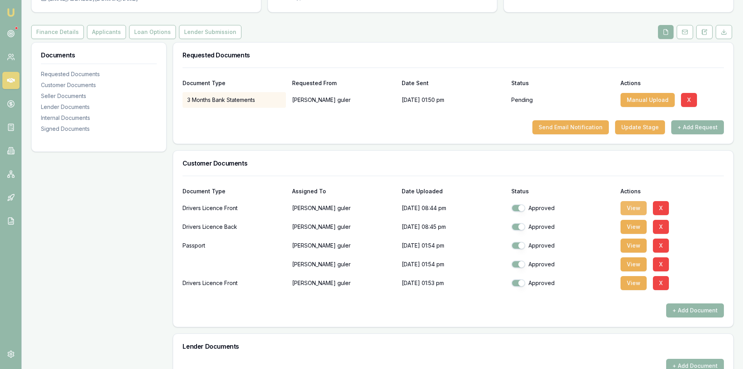
click at [632, 208] on button "View" at bounding box center [634, 208] width 26 height 14
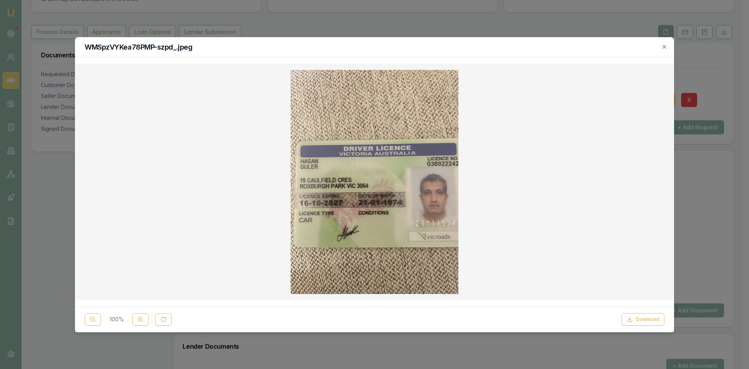
click at [666, 43] on div "WMSpzVYKea78PMP-szpd_.jpeg" at bounding box center [374, 47] width 599 height 20
click at [666, 48] on icon "button" at bounding box center [665, 47] width 4 height 4
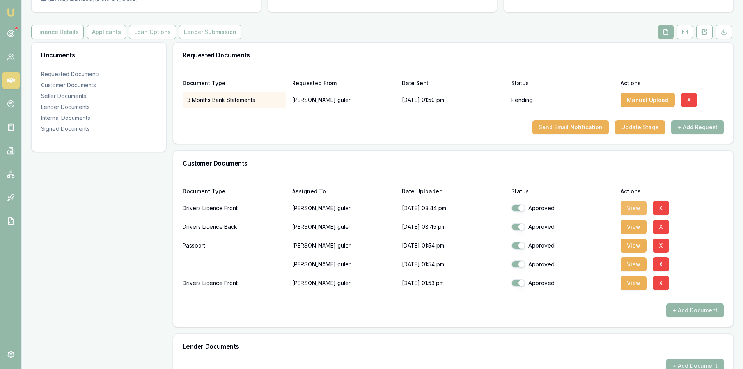
click at [628, 206] on button "View" at bounding box center [634, 208] width 26 height 14
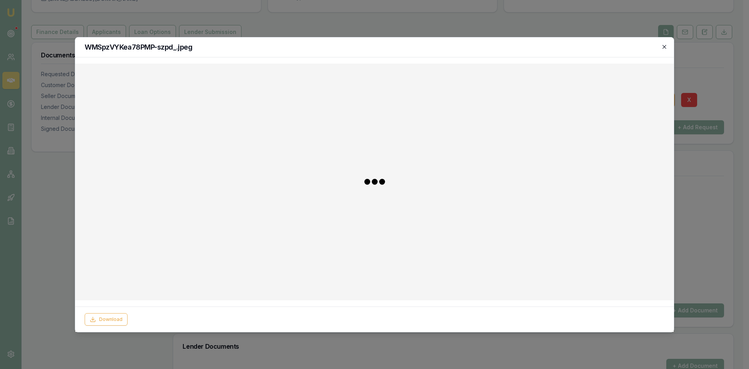
click at [664, 48] on icon "button" at bounding box center [664, 47] width 6 height 6
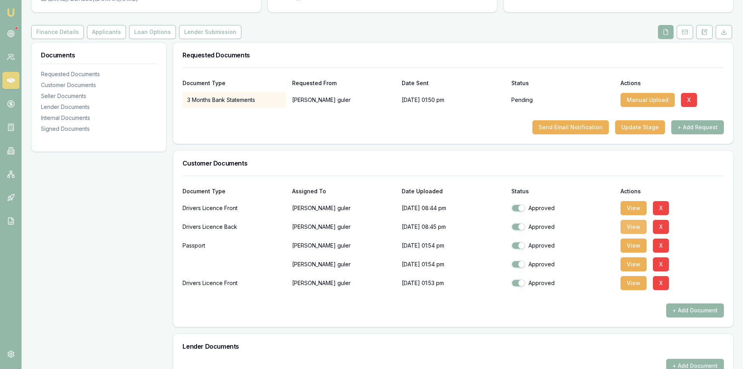
click at [637, 225] on button "View" at bounding box center [634, 227] width 26 height 14
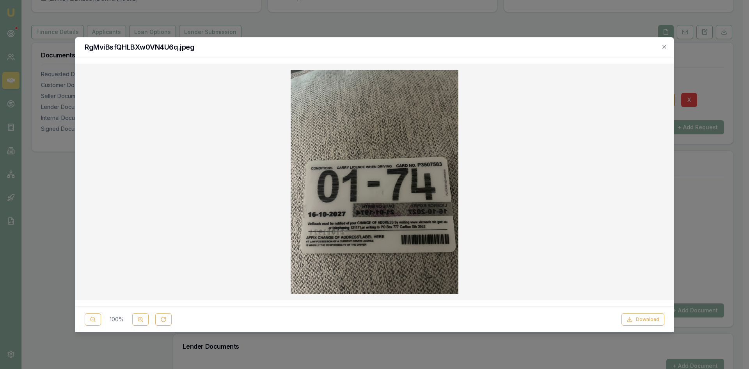
checkbox input "true"
click at [665, 45] on icon "button" at bounding box center [664, 47] width 6 height 6
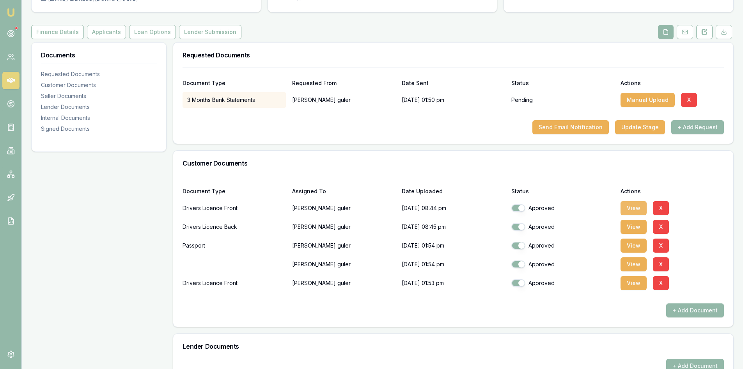
click at [631, 208] on button "View" at bounding box center [634, 208] width 26 height 14
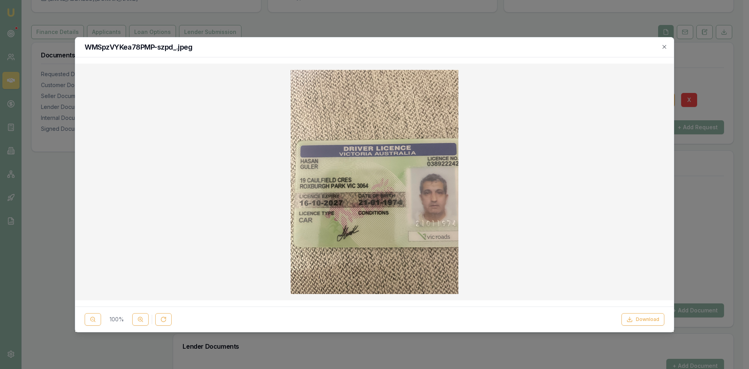
drag, startPoint x: 664, startPoint y: 48, endPoint x: 657, endPoint y: 54, distance: 9.4
click at [664, 48] on icon "button" at bounding box center [664, 47] width 6 height 6
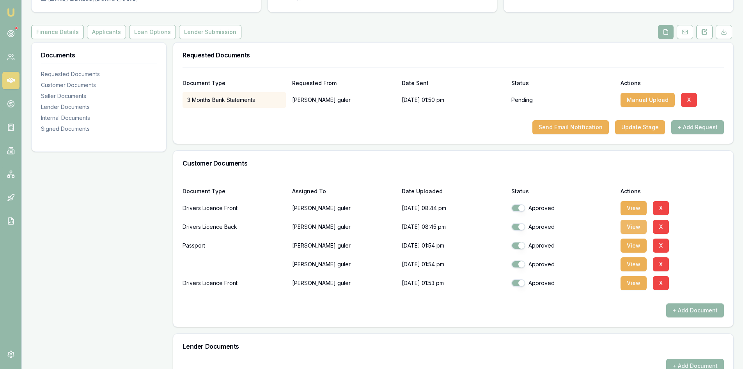
click at [632, 223] on button "View" at bounding box center [634, 227] width 26 height 14
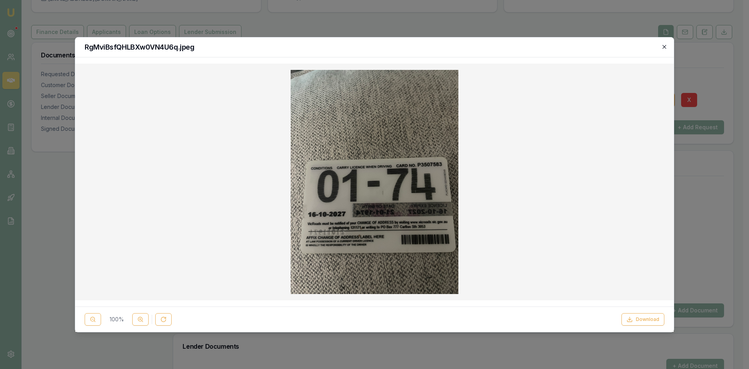
click at [667, 48] on icon "button" at bounding box center [664, 47] width 6 height 6
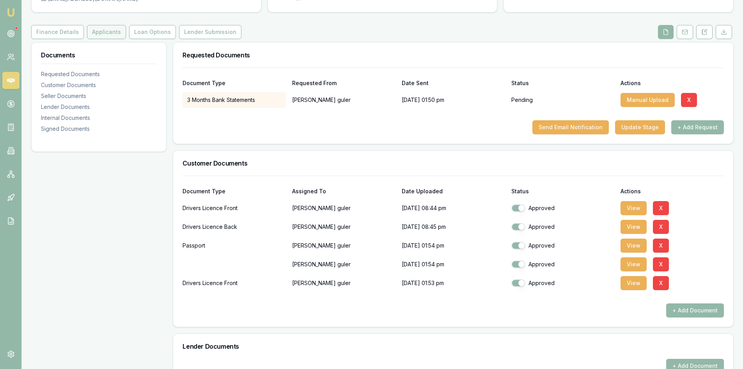
click at [96, 37] on button "Applicants" at bounding box center [106, 32] width 39 height 14
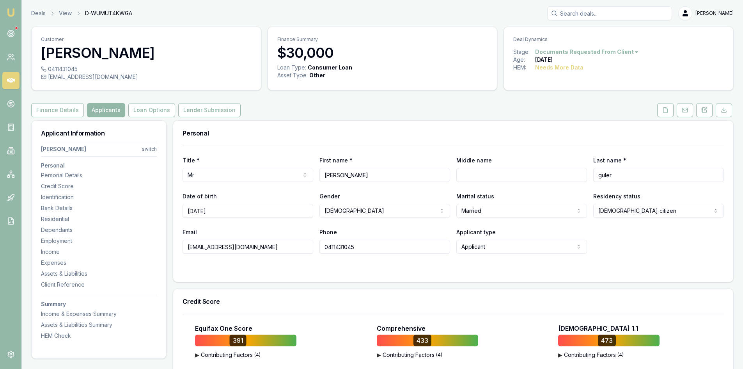
drag, startPoint x: 257, startPoint y: 247, endPoint x: 162, endPoint y: 250, distance: 95.6
click at [342, 246] on input "0411431045" at bounding box center [385, 247] width 131 height 14
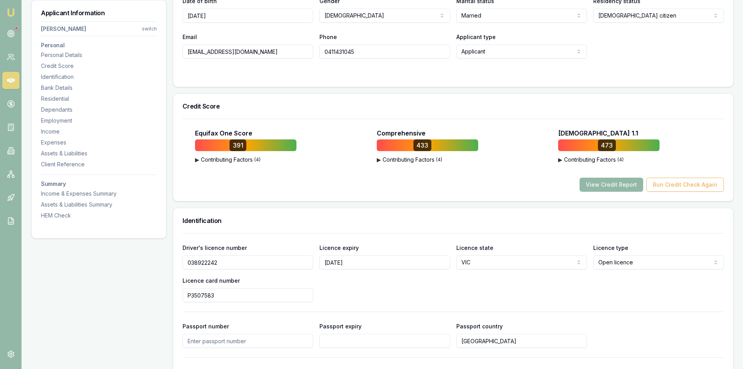
scroll to position [78, 0]
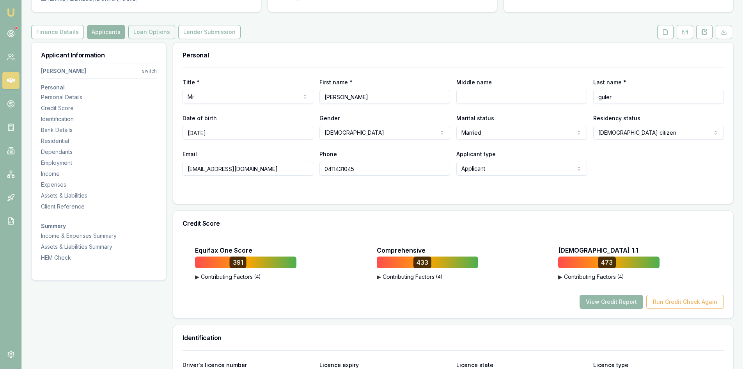
click at [145, 27] on button "Loan Options" at bounding box center [151, 32] width 47 height 14
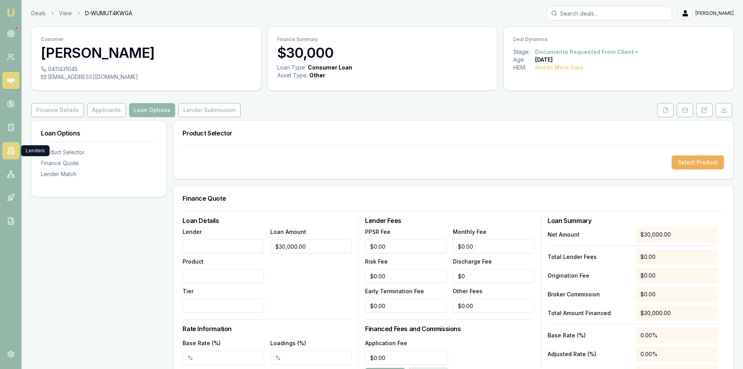
click at [17, 152] on link at bounding box center [10, 150] width 17 height 17
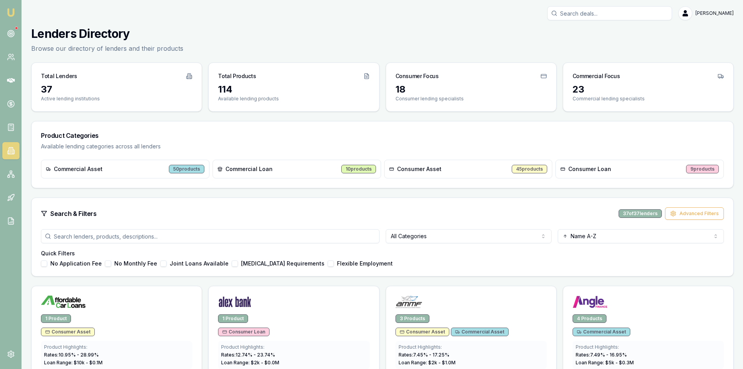
scroll to position [78, 0]
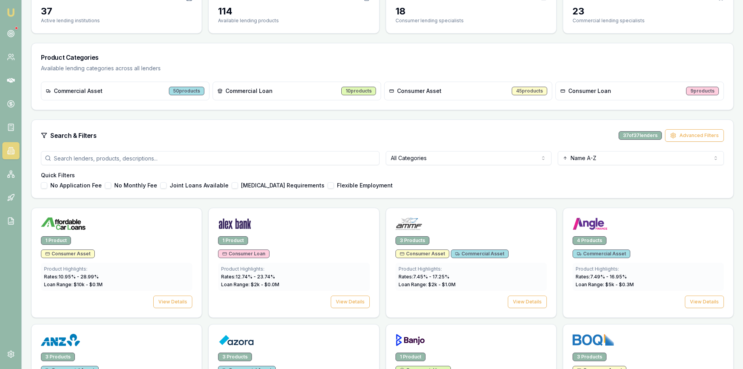
click at [423, 157] on html "Emu Broker Steven Nguyen Toggle Menu Lenders Directory Browse our directory of …" at bounding box center [371, 106] width 743 height 369
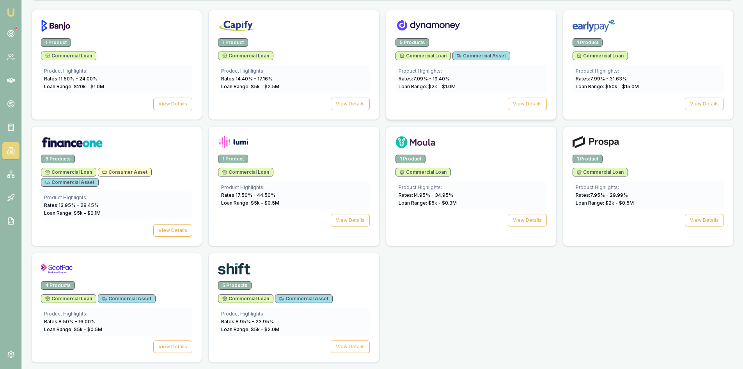
scroll to position [198, 0]
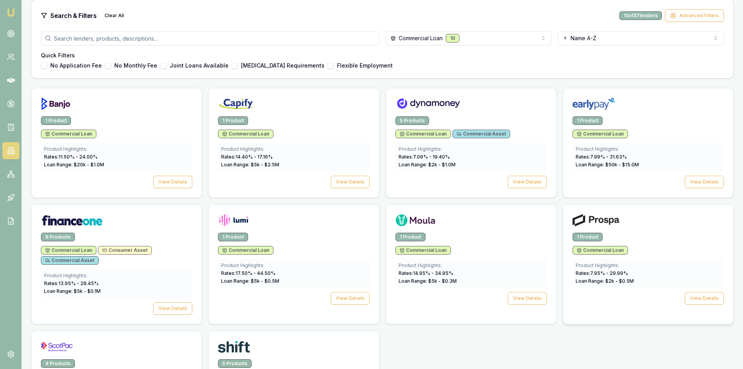
click at [657, 226] on div at bounding box center [648, 222] width 151 height 16
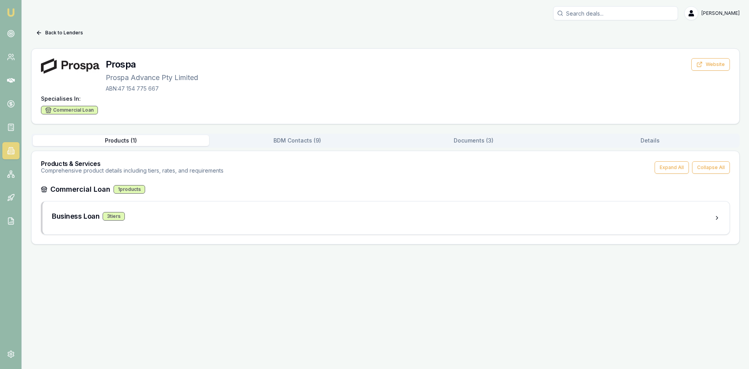
click at [125, 191] on div "1 products" at bounding box center [130, 189] width 32 height 9
click at [107, 213] on div "3 tier s" at bounding box center [114, 216] width 22 height 9
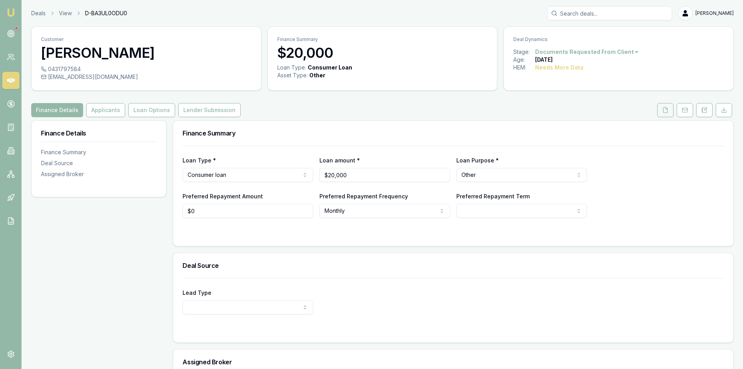
click at [664, 112] on icon at bounding box center [666, 110] width 6 height 6
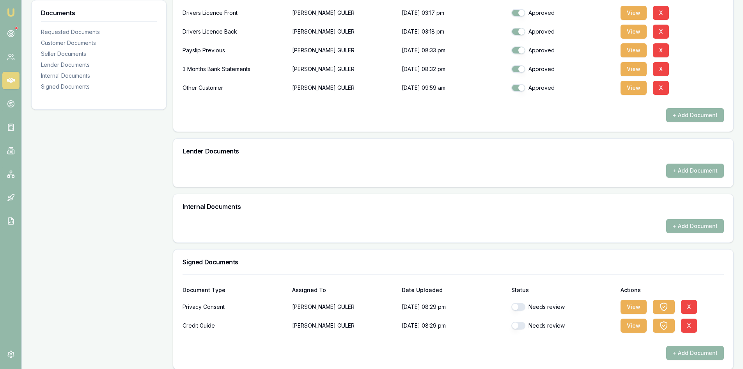
scroll to position [280, 0]
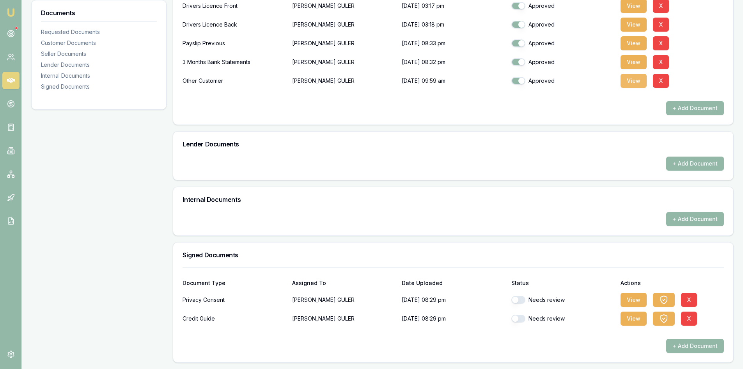
click at [634, 84] on button "View" at bounding box center [634, 81] width 26 height 14
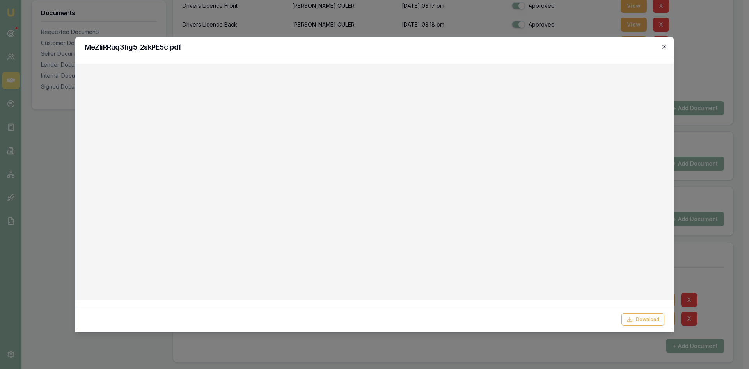
click at [664, 47] on icon "button" at bounding box center [665, 47] width 4 height 4
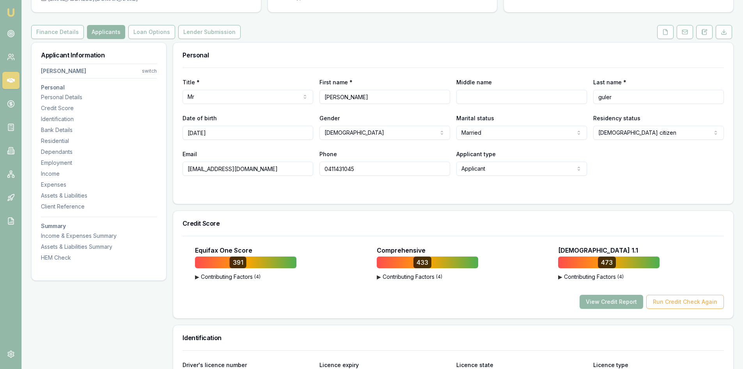
scroll to position [39, 0]
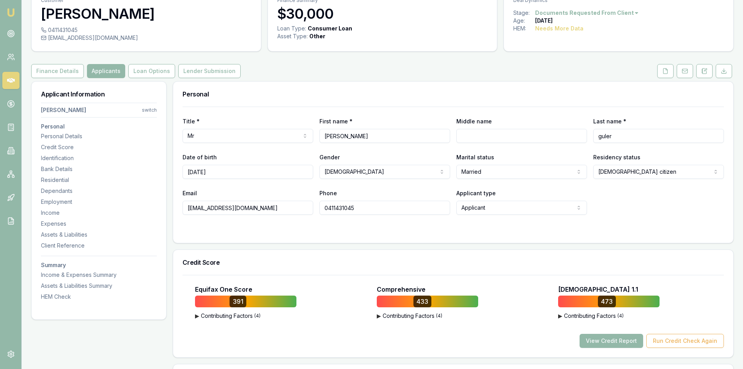
click at [233, 209] on input "hasang145366@gmail.com" at bounding box center [248, 208] width 131 height 14
drag, startPoint x: 257, startPoint y: 208, endPoint x: 187, endPoint y: 210, distance: 70.3
click at [187, 210] on input "hasang145366@gmail.com" at bounding box center [248, 208] width 131 height 14
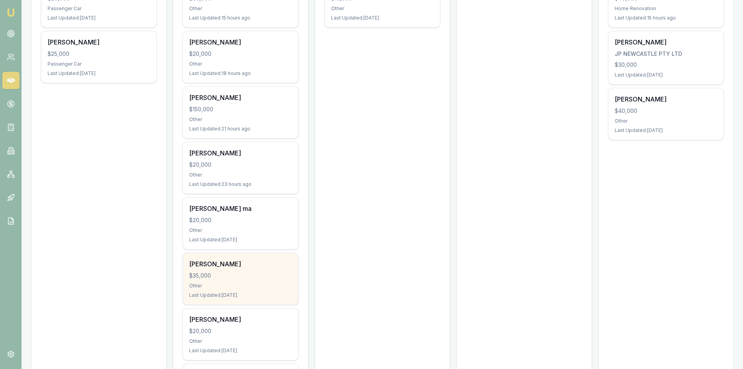
scroll to position [234, 0]
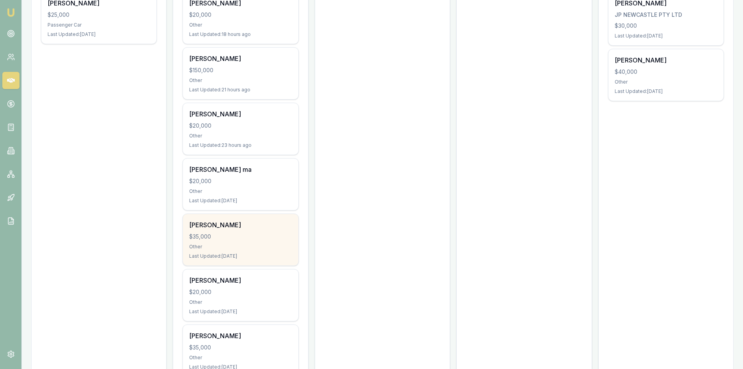
click at [223, 240] on div "$35,000" at bounding box center [240, 237] width 103 height 8
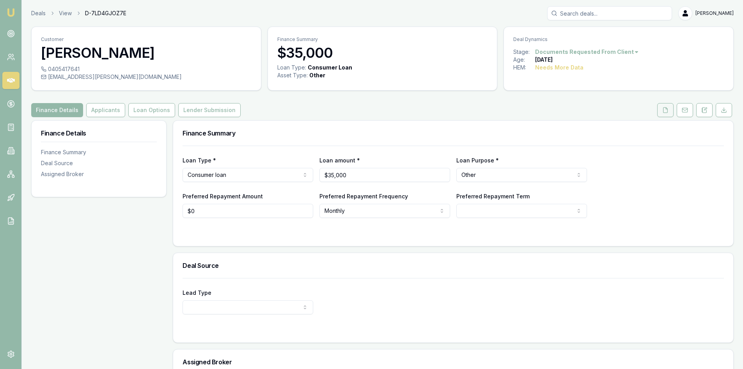
click at [672, 114] on button at bounding box center [665, 110] width 16 height 14
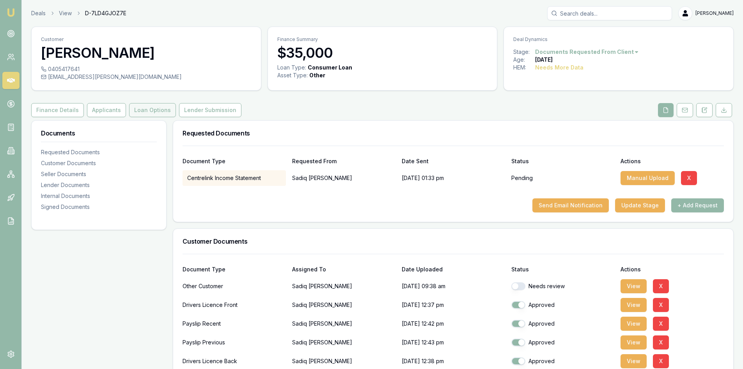
drag, startPoint x: 117, startPoint y: 110, endPoint x: 159, endPoint y: 108, distance: 41.4
click at [117, 110] on button "Applicants" at bounding box center [106, 110] width 39 height 14
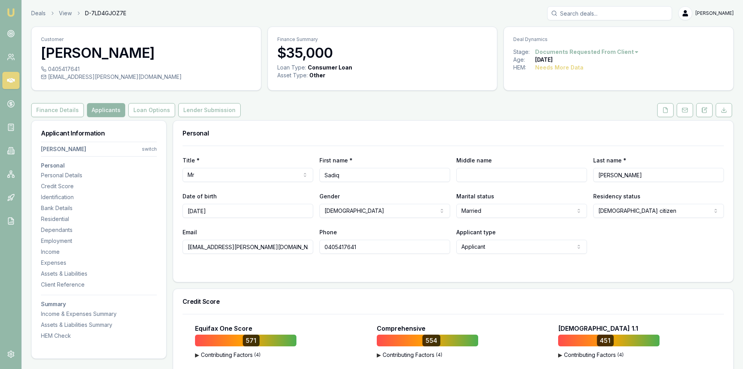
scroll to position [117, 0]
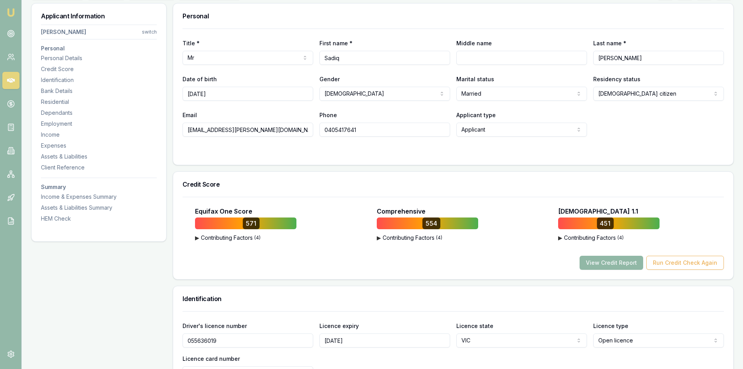
click at [627, 262] on button "View Credit Report" at bounding box center [612, 263] width 64 height 14
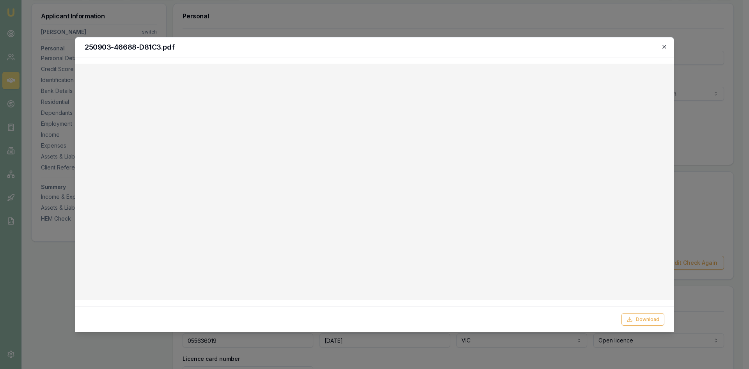
click at [666, 45] on icon "button" at bounding box center [664, 47] width 6 height 6
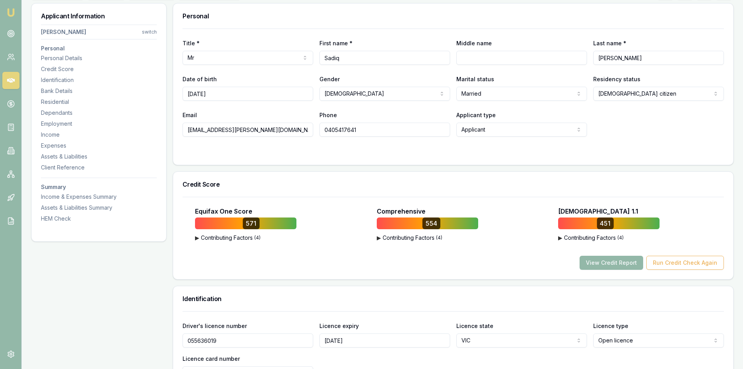
scroll to position [0, 0]
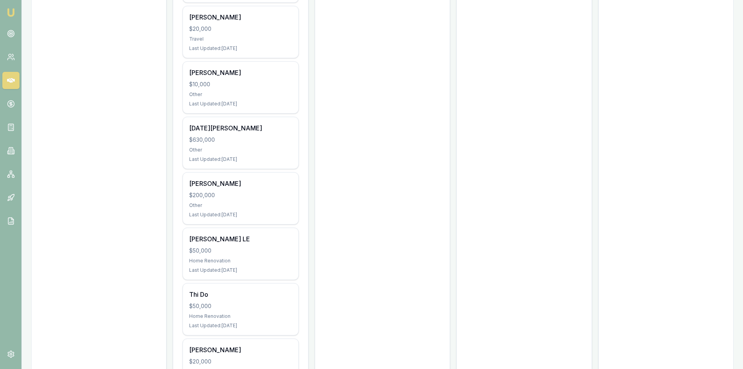
scroll to position [702, 0]
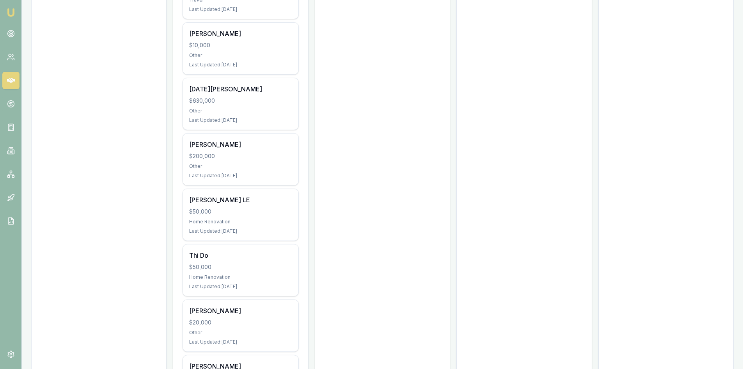
click at [275, 228] on div "Last Updated: [DATE]" at bounding box center [240, 231] width 103 height 6
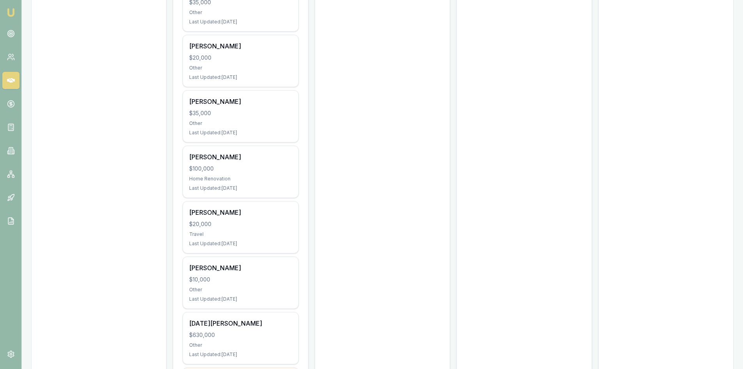
scroll to position [390, 0]
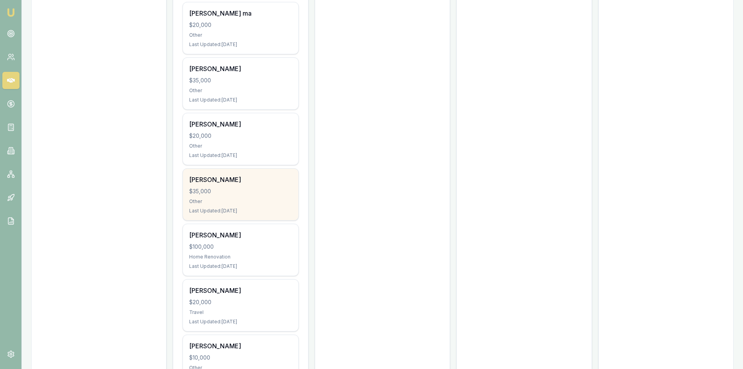
click at [242, 190] on div "$35,000" at bounding box center [240, 191] width 103 height 8
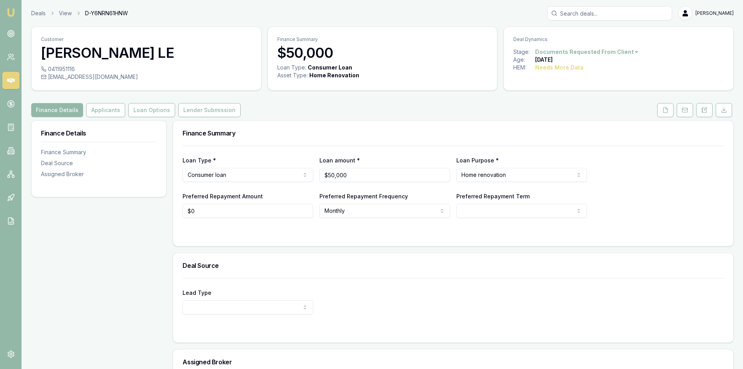
click at [13, 79] on icon at bounding box center [11, 80] width 8 height 5
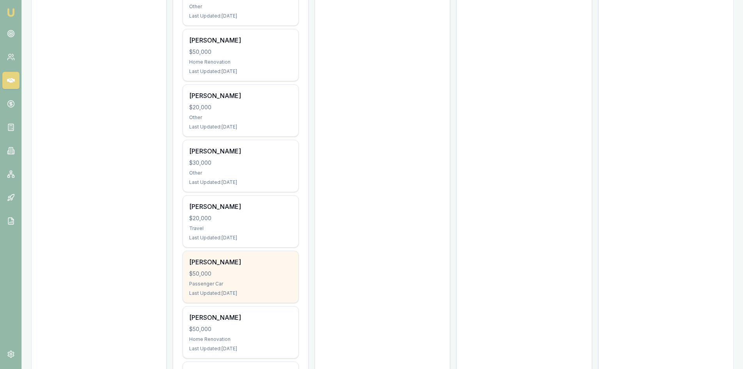
scroll to position [1524, 0]
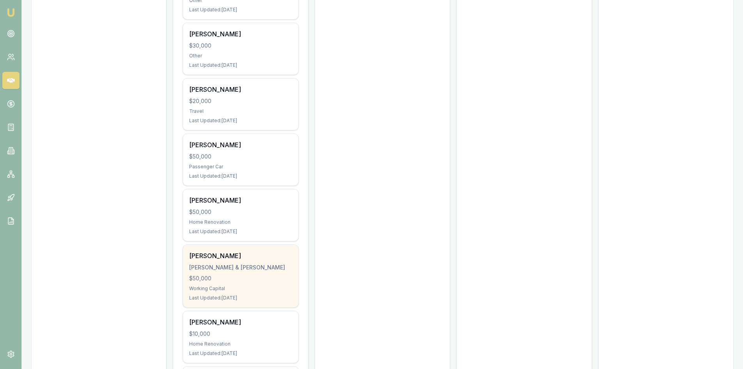
click at [238, 276] on div "$50,000" at bounding box center [240, 278] width 103 height 8
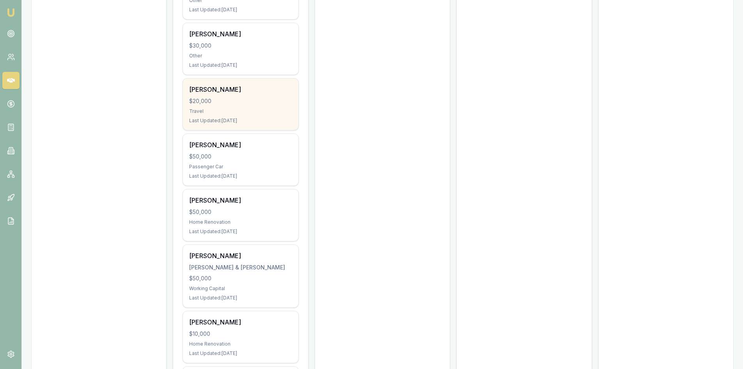
scroll to position [1485, 0]
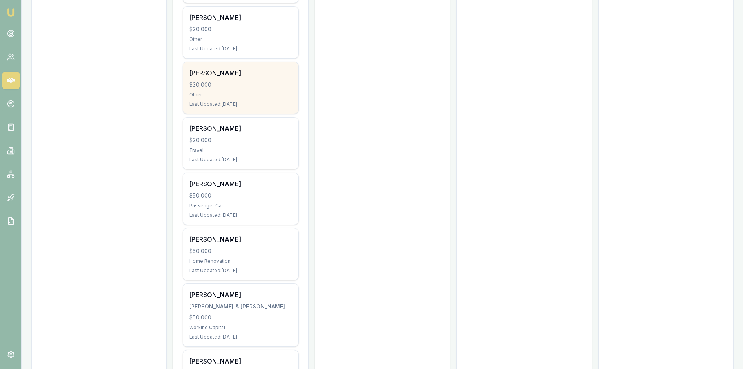
click at [247, 93] on div "Other" at bounding box center [240, 95] width 103 height 6
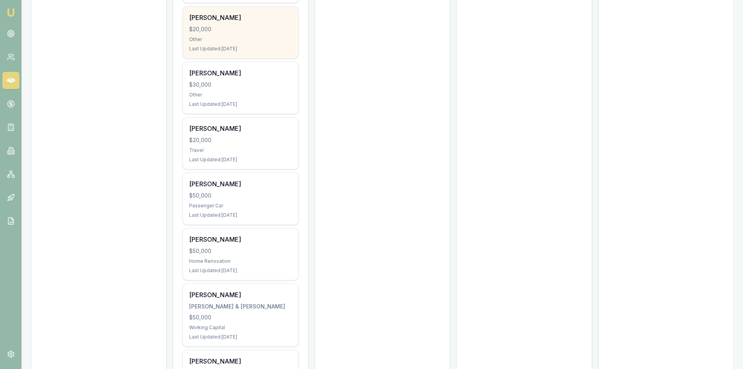
scroll to position [1407, 0]
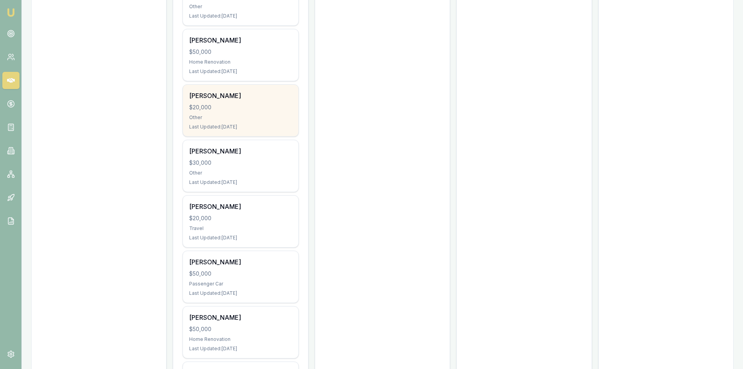
click at [223, 109] on div "$20,000" at bounding box center [240, 107] width 103 height 8
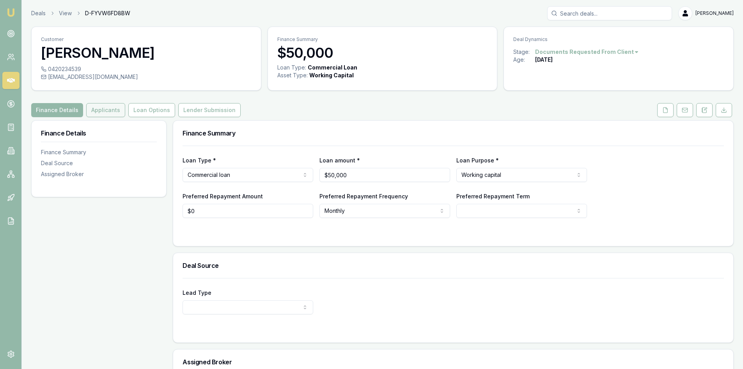
click at [108, 111] on button "Applicants" at bounding box center [105, 110] width 39 height 14
click at [100, 105] on button "Applicants" at bounding box center [105, 110] width 39 height 14
click at [103, 114] on button "Applicants" at bounding box center [105, 110] width 39 height 14
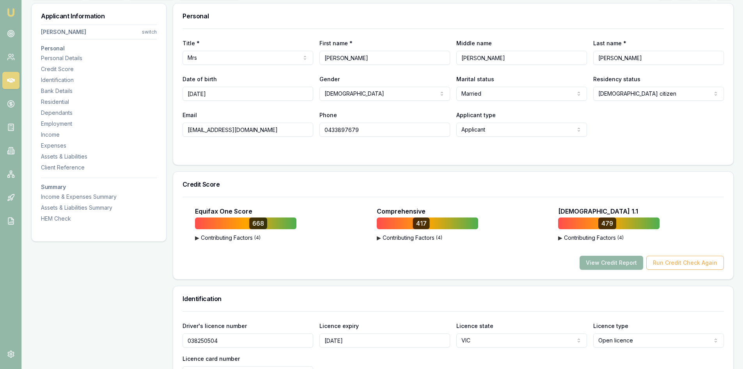
scroll to position [39, 0]
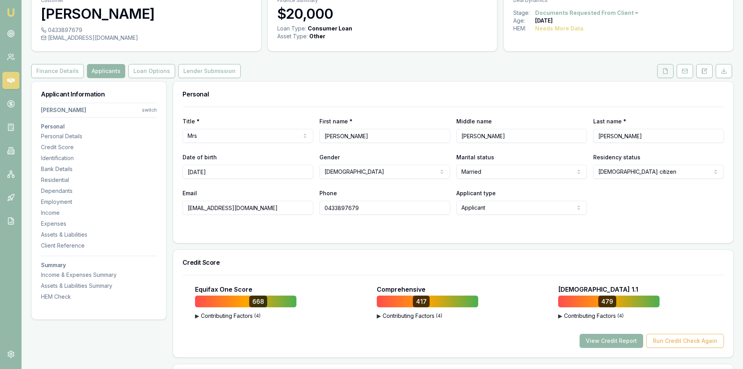
click at [666, 71] on icon at bounding box center [666, 71] width 6 height 6
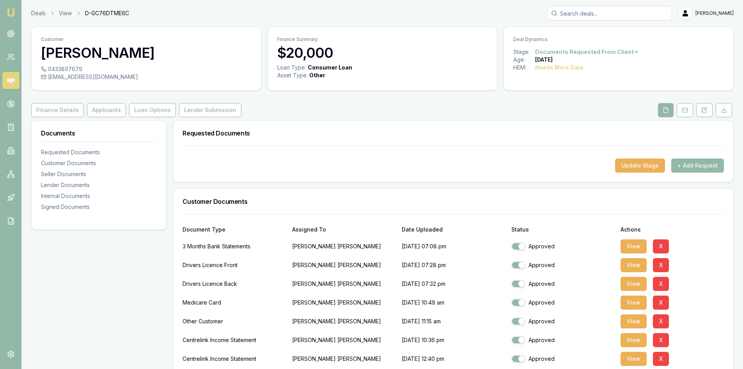
scroll to position [117, 0]
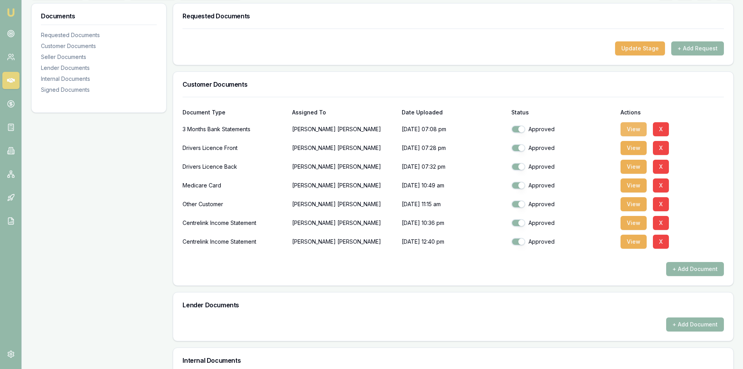
click at [634, 129] on button "View" at bounding box center [634, 129] width 26 height 14
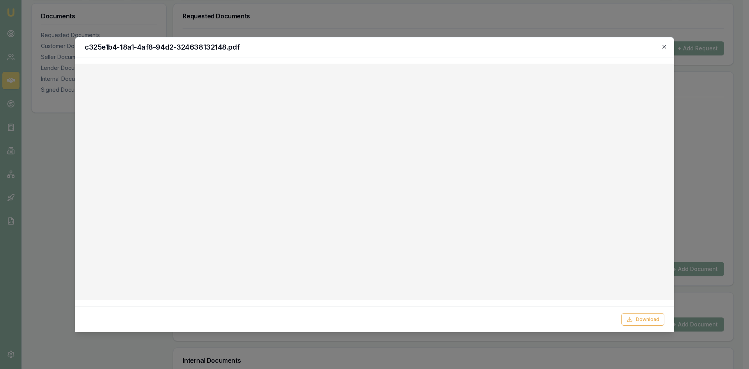
click at [664, 48] on icon "button" at bounding box center [664, 47] width 6 height 6
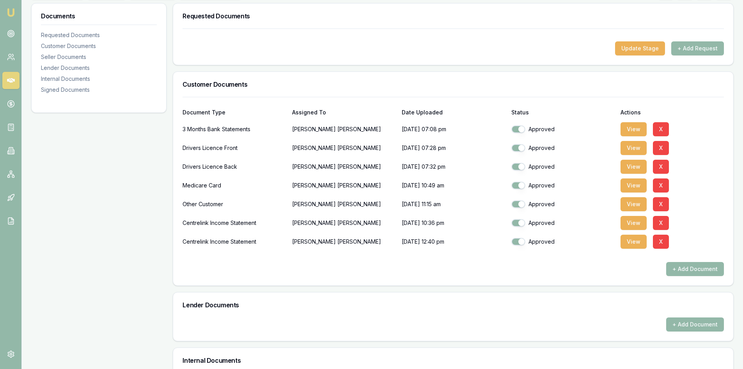
scroll to position [78, 0]
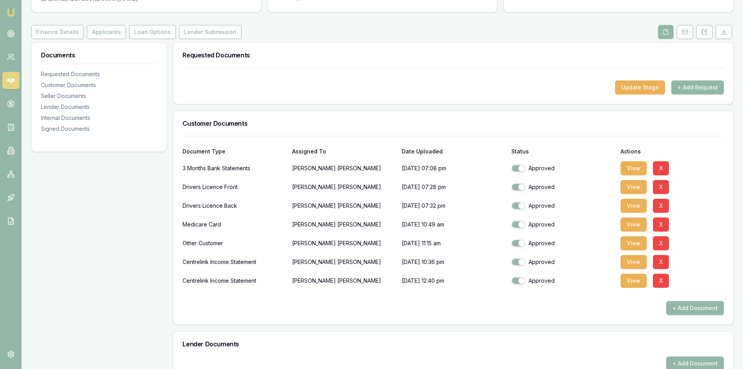
click at [704, 88] on button "+ Add Request" at bounding box center [697, 87] width 53 height 14
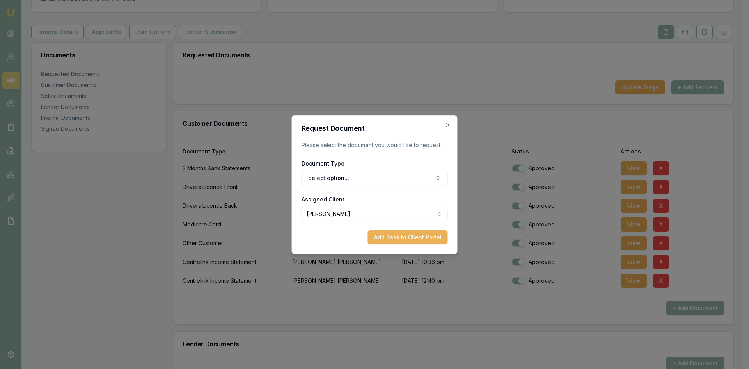
drag, startPoint x: 386, startPoint y: 174, endPoint x: 370, endPoint y: 185, distance: 19.1
click at [386, 175] on button "Select option..." at bounding box center [375, 178] width 146 height 14
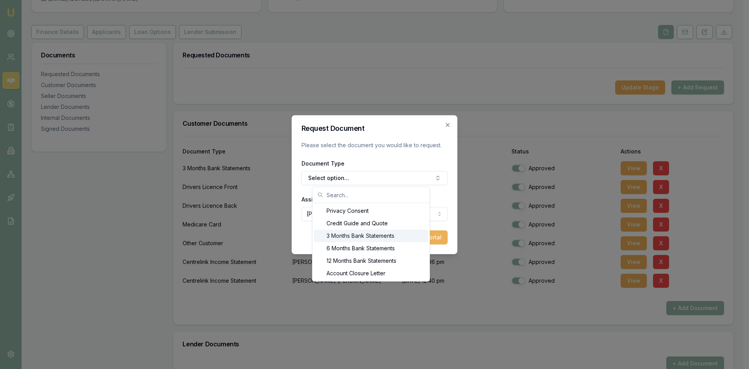
click at [341, 240] on div "3 Months Bank Statements" at bounding box center [371, 235] width 114 height 12
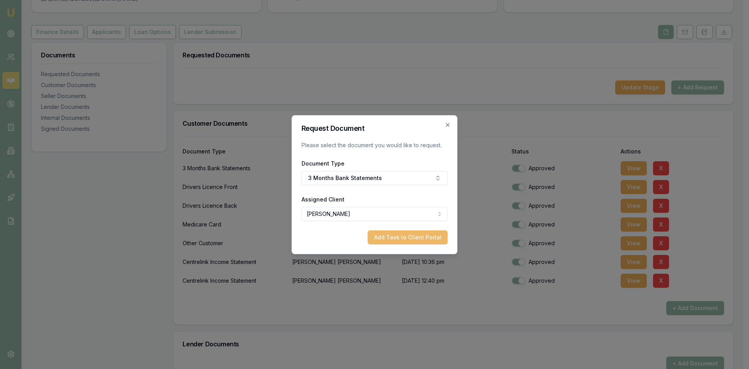
click at [397, 234] on button "Add Task to Client Portal" at bounding box center [408, 237] width 80 height 14
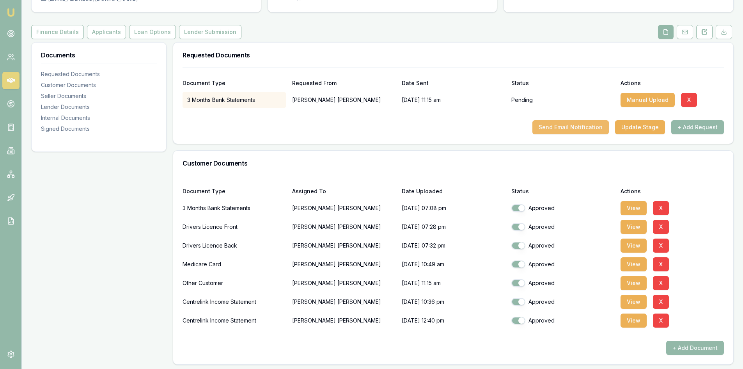
click at [583, 126] on button "Send Email Notification" at bounding box center [571, 127] width 76 height 14
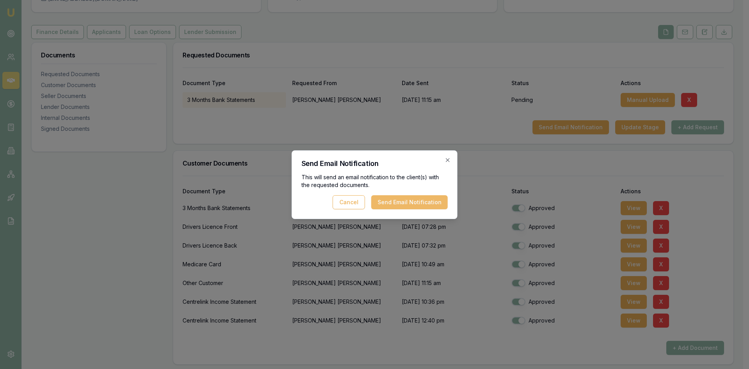
click at [391, 202] on button "Send Email Notification" at bounding box center [409, 202] width 76 height 14
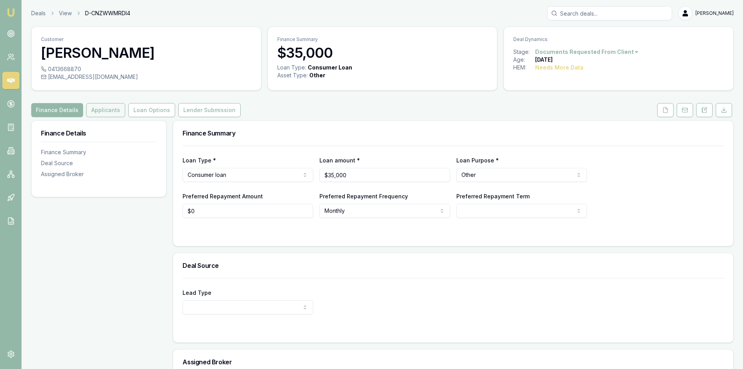
drag, startPoint x: 112, startPoint y: 107, endPoint x: 119, endPoint y: 107, distance: 7.0
click at [112, 107] on button "Applicants" at bounding box center [105, 110] width 39 height 14
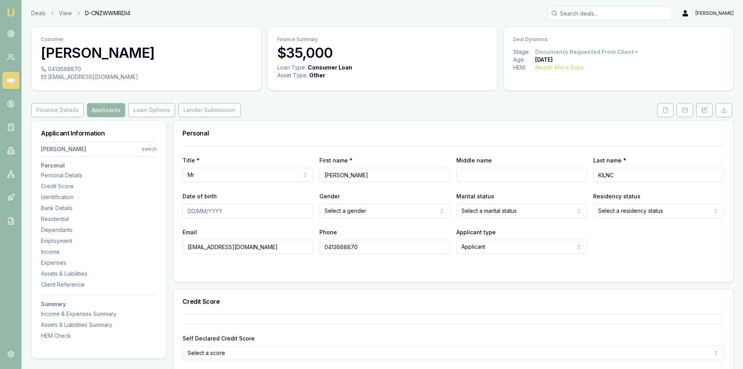
click at [204, 209] on input "Date of birth" at bounding box center [248, 211] width 131 height 14
